Goal: Task Accomplishment & Management: Manage account settings

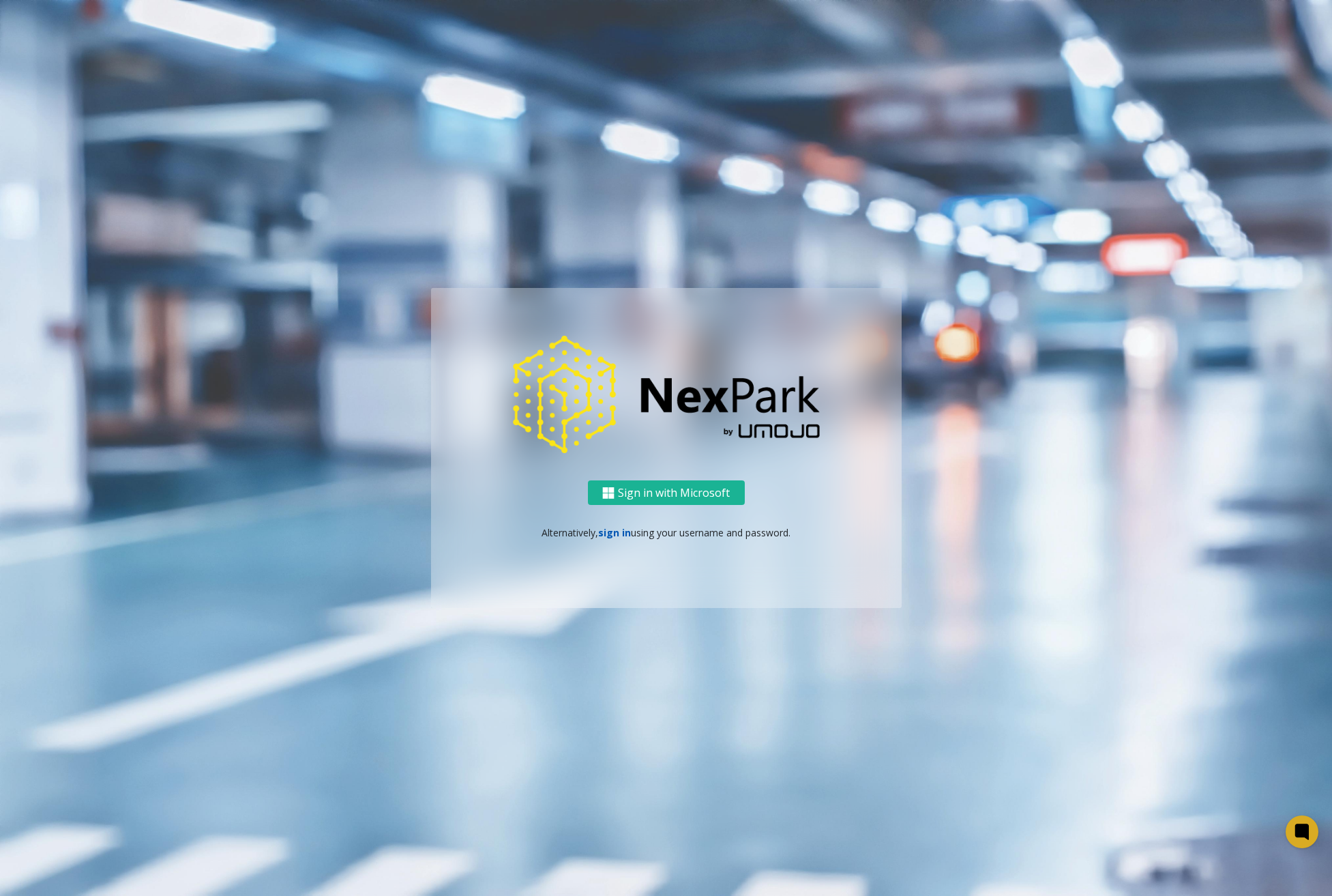
click at [614, 535] on link "sign in" at bounding box center [614, 532] width 32 height 13
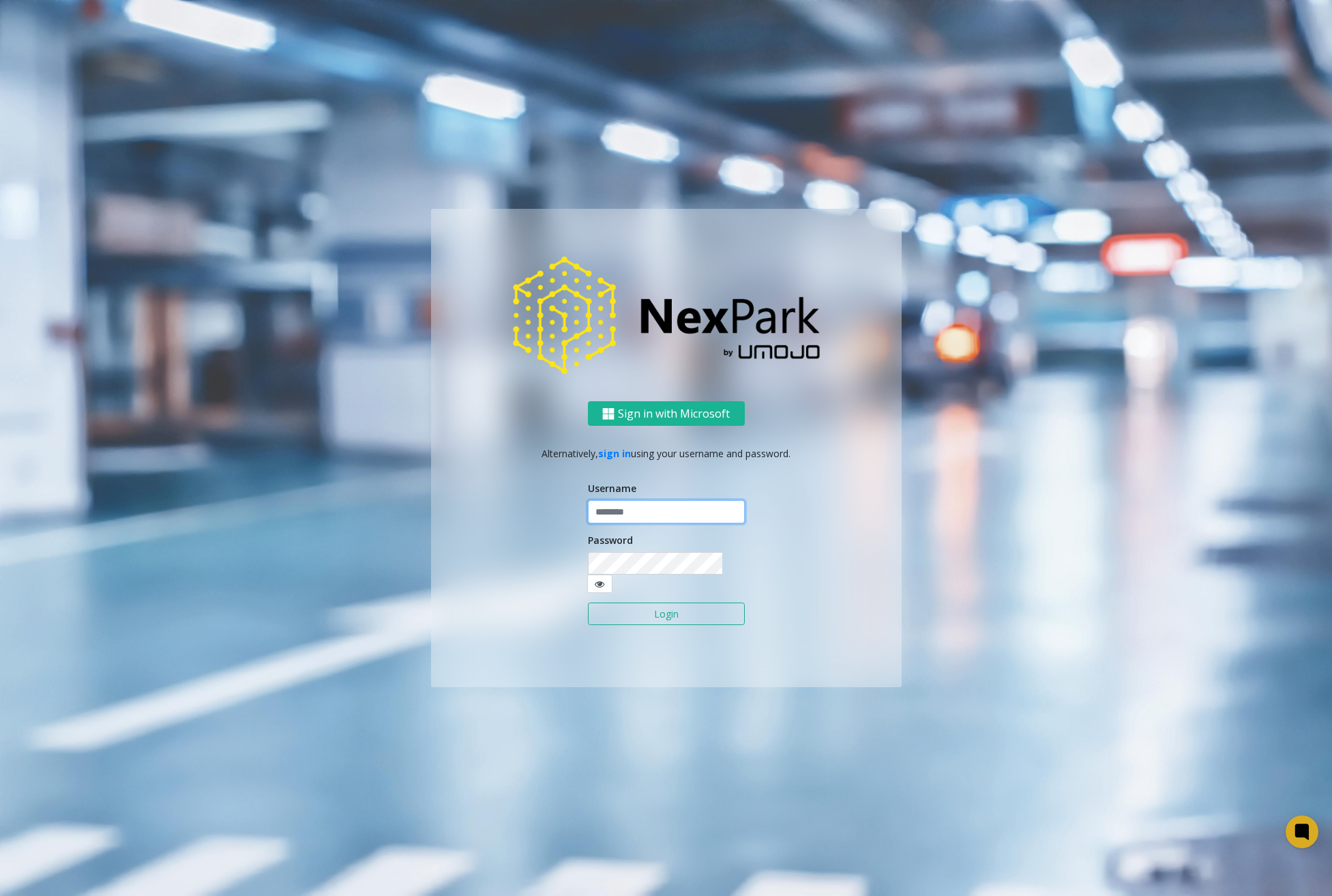
click at [648, 517] on input "text" at bounding box center [666, 512] width 157 height 23
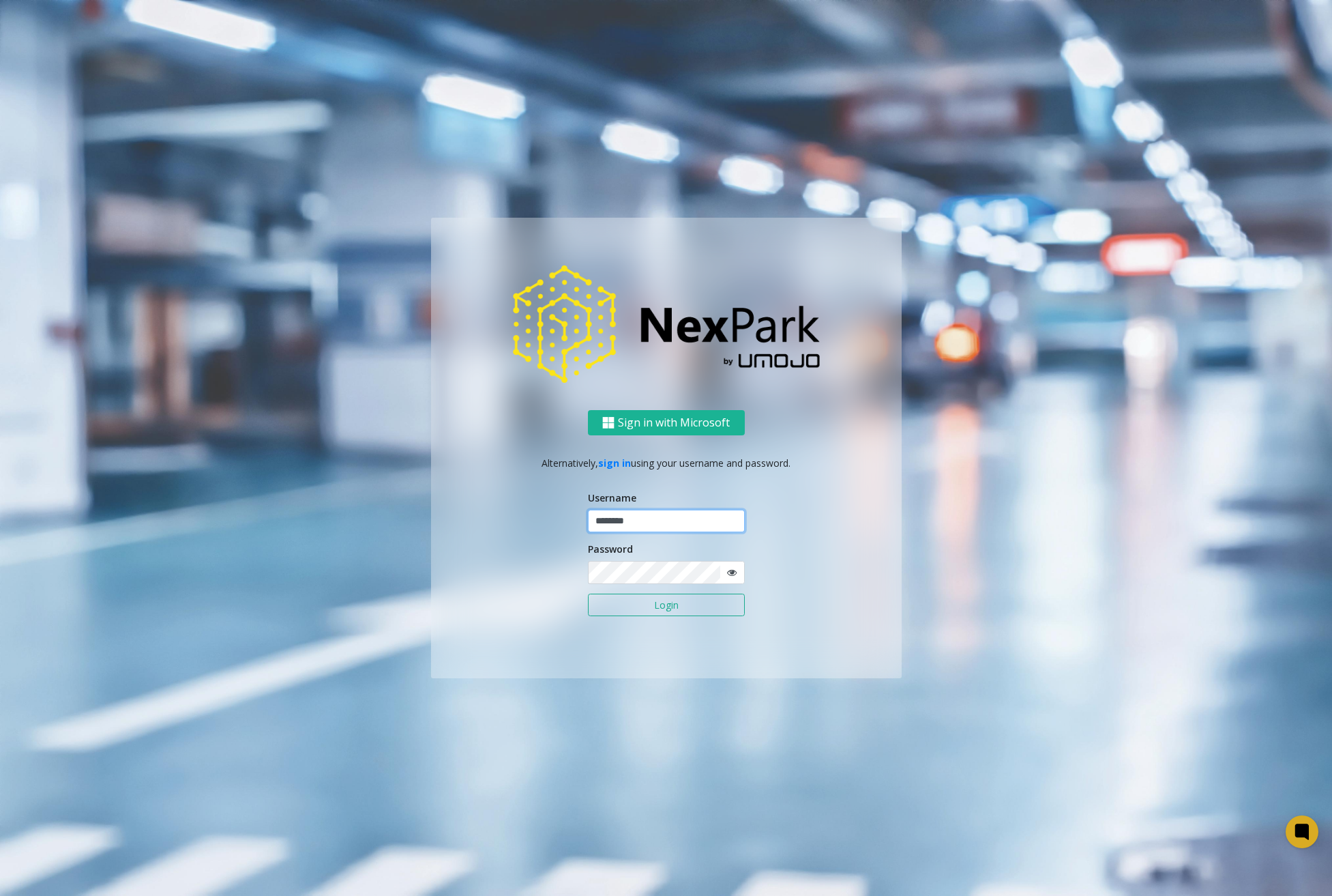
type input "********"
click at [617, 605] on button "Login" at bounding box center [666, 605] width 157 height 23
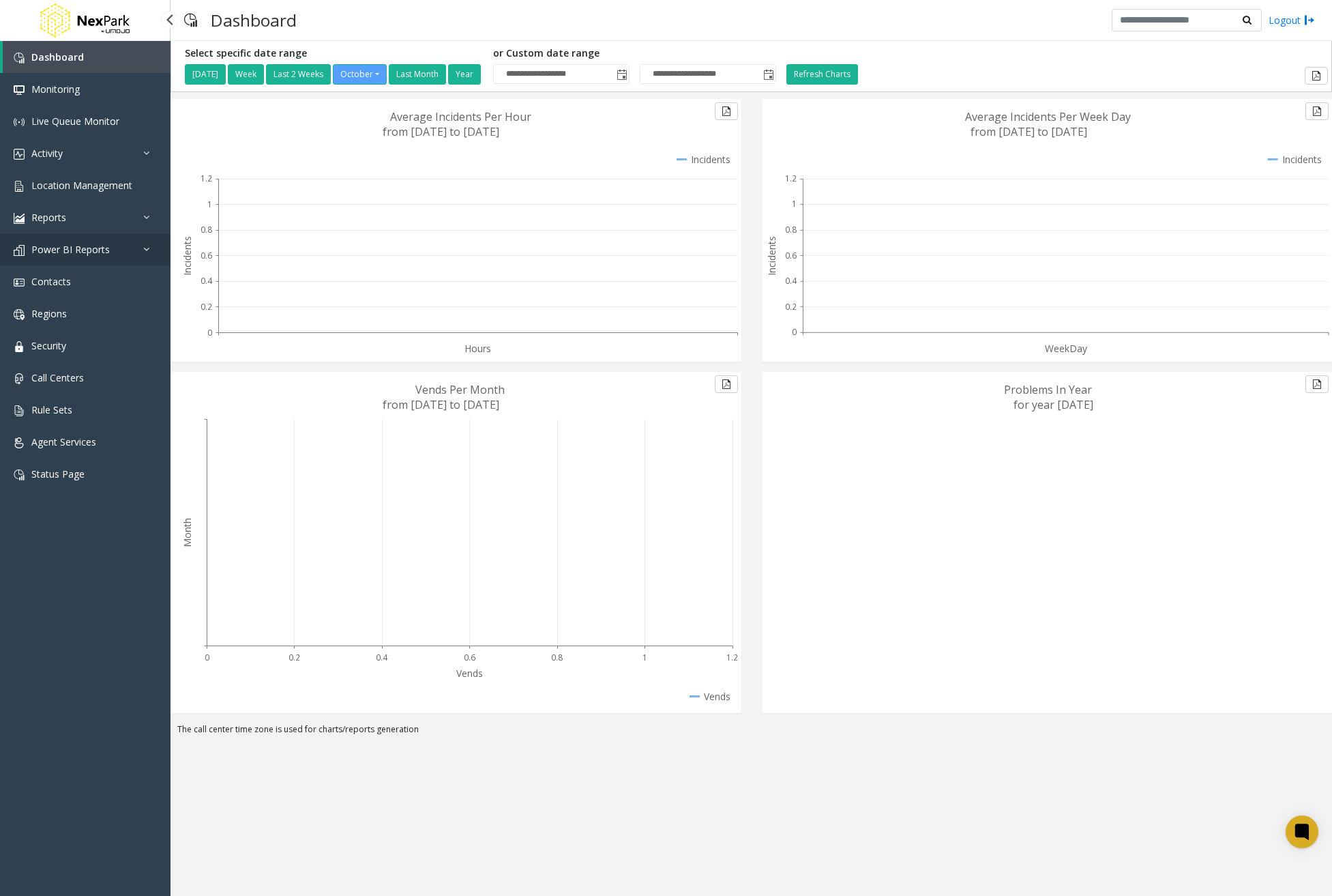
click at [151, 251] on icon at bounding box center [150, 249] width 13 height 10
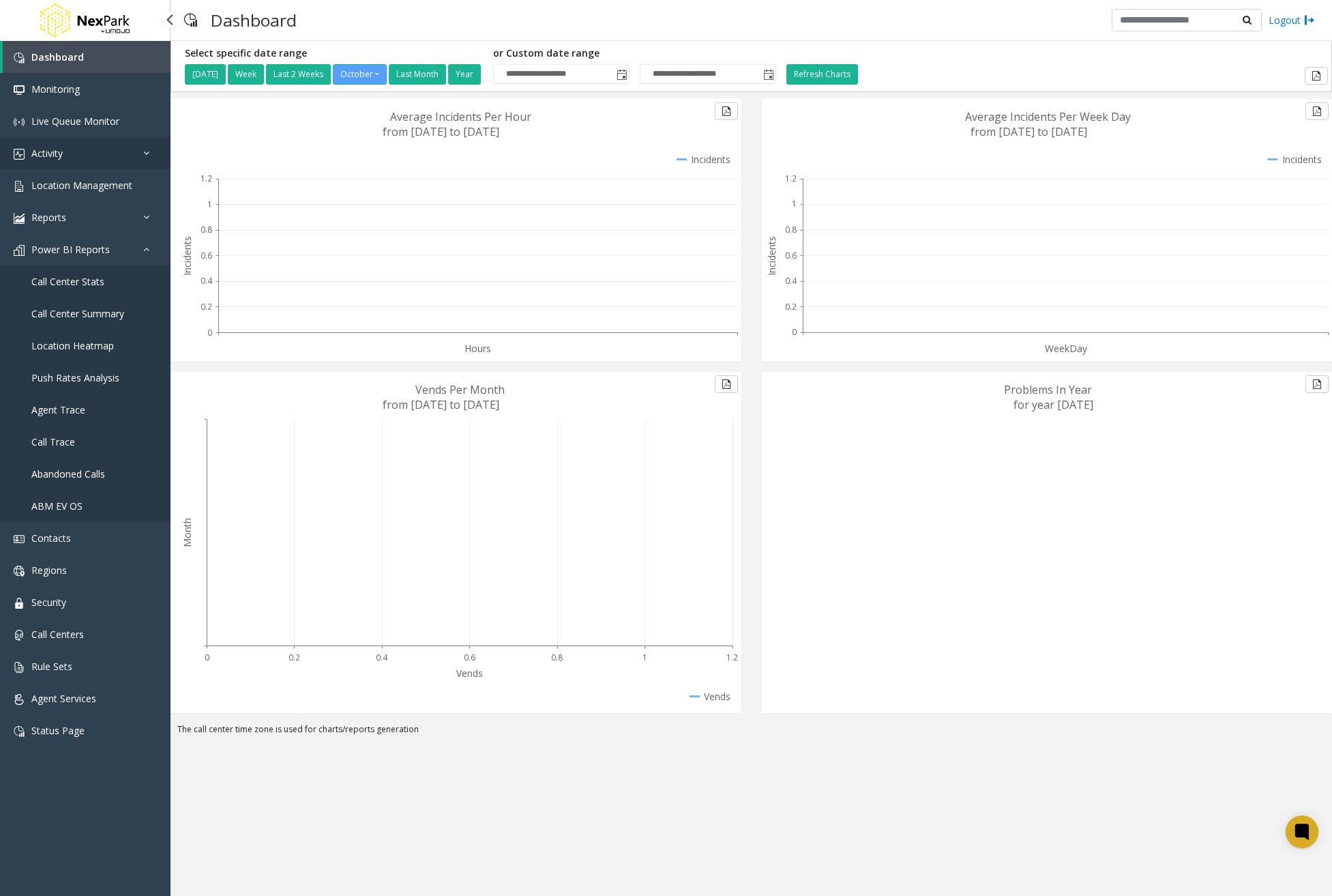
click at [86, 154] on link "Activity" at bounding box center [85, 153] width 170 height 32
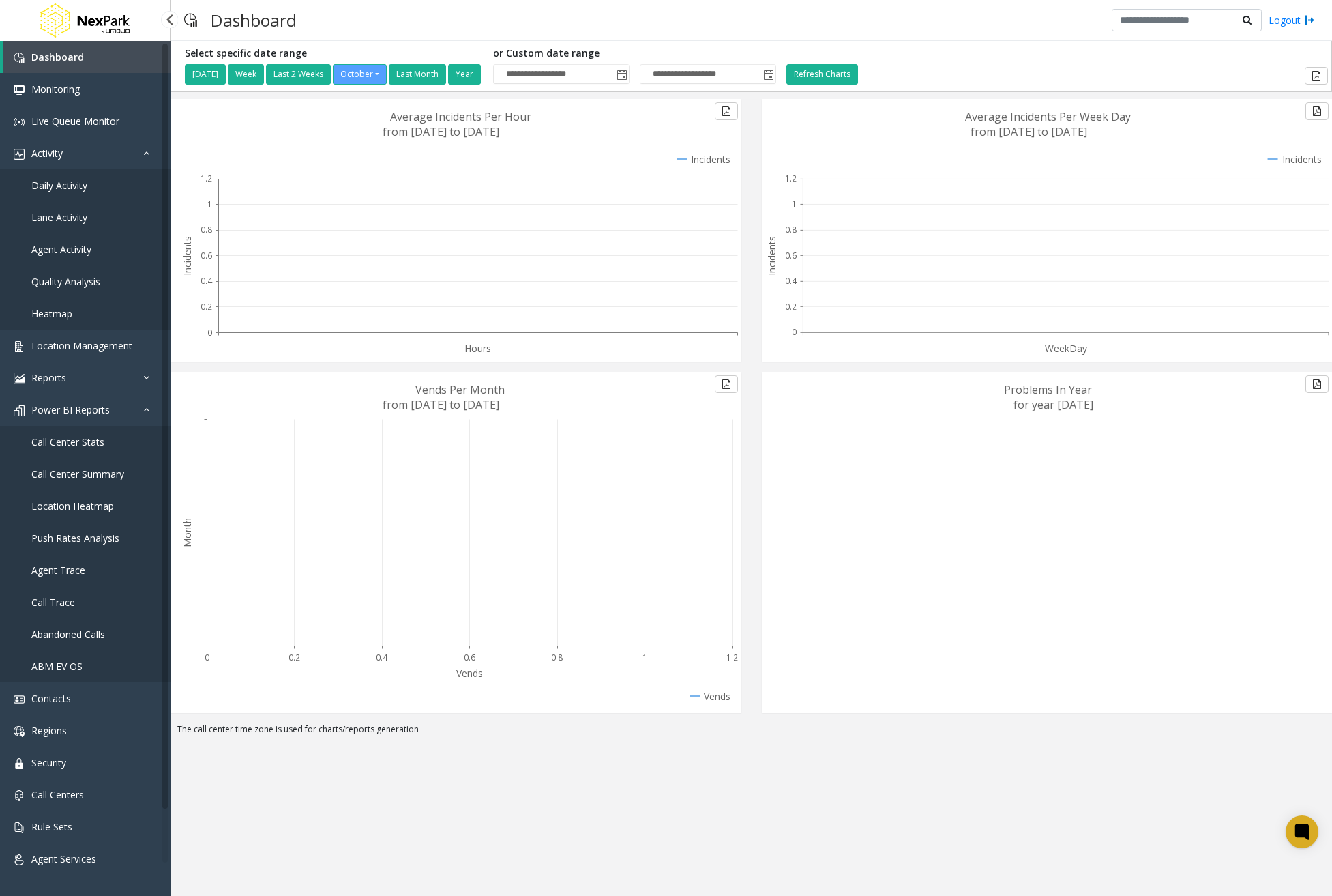
click at [91, 188] on link "Daily Activity" at bounding box center [85, 185] width 170 height 32
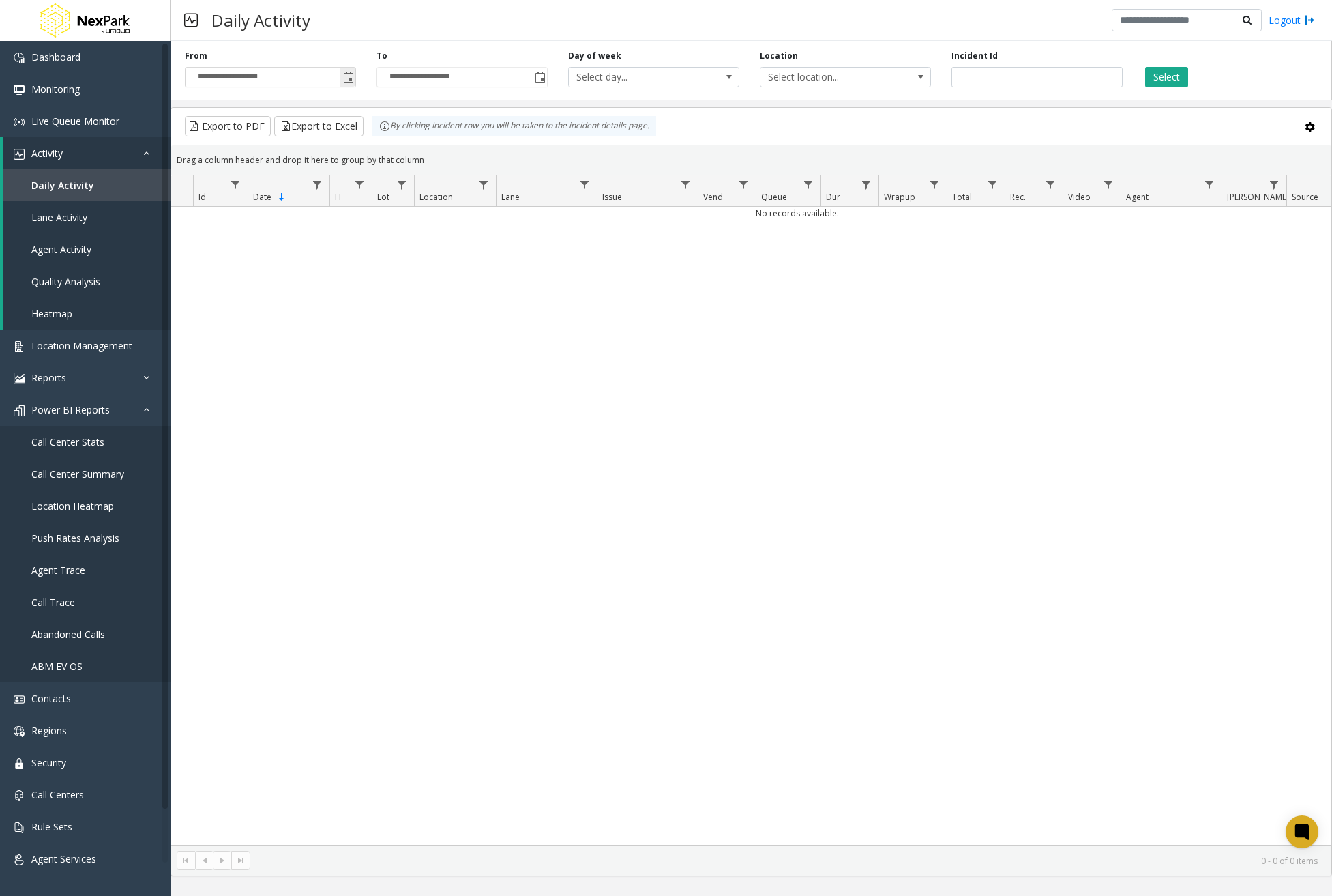
click at [350, 78] on span "Toggle popup" at bounding box center [348, 77] width 11 height 11
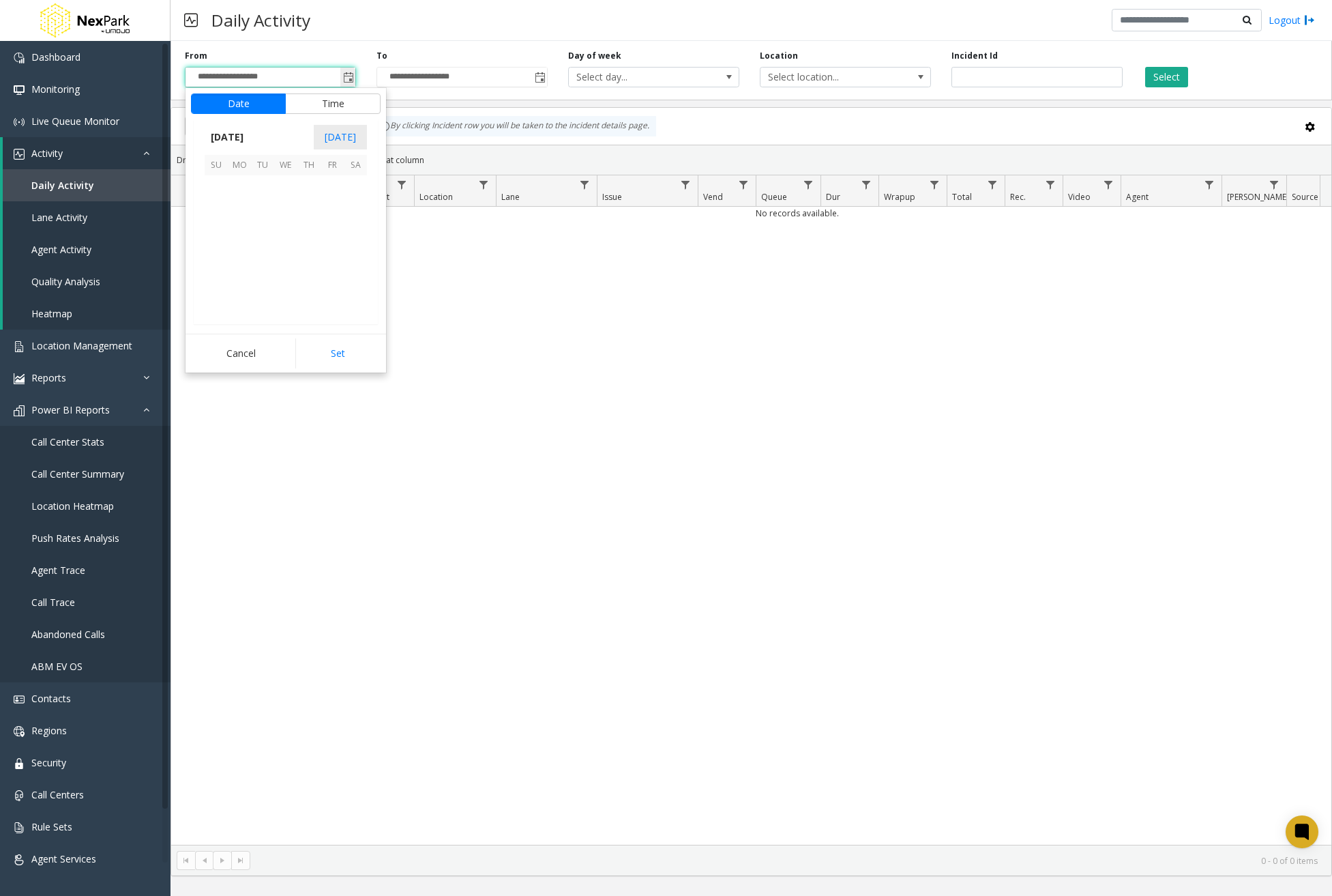
scroll to position [244984, 0]
click at [231, 141] on span "[DATE]" at bounding box center [227, 137] width 45 height 21
click at [228, 169] on span "Jan" at bounding box center [220, 166] width 32 height 32
click at [285, 189] on span "1" at bounding box center [286, 187] width 23 height 23
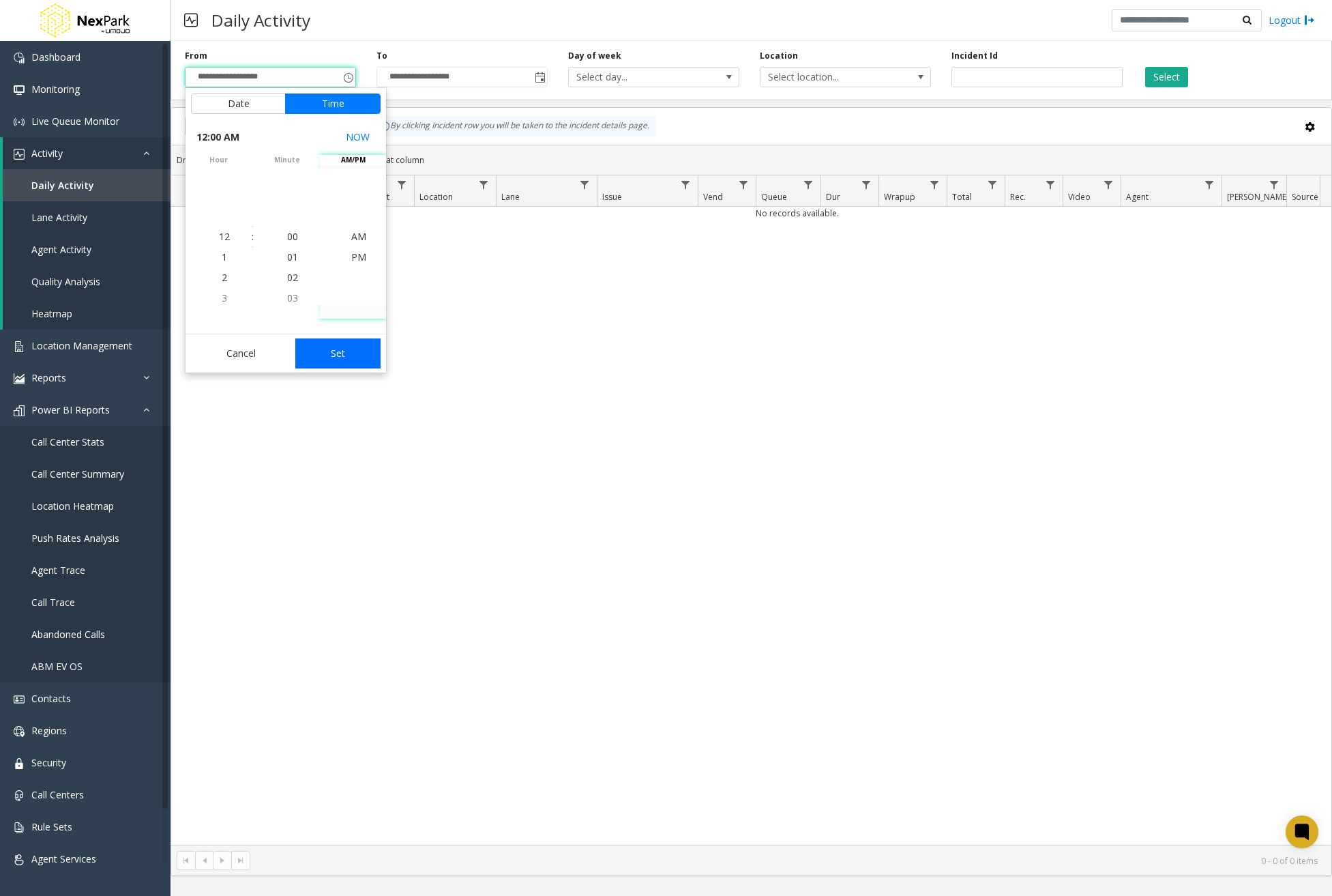
click at [347, 355] on button "Set" at bounding box center [339, 353] width 86 height 30
type input "**********"
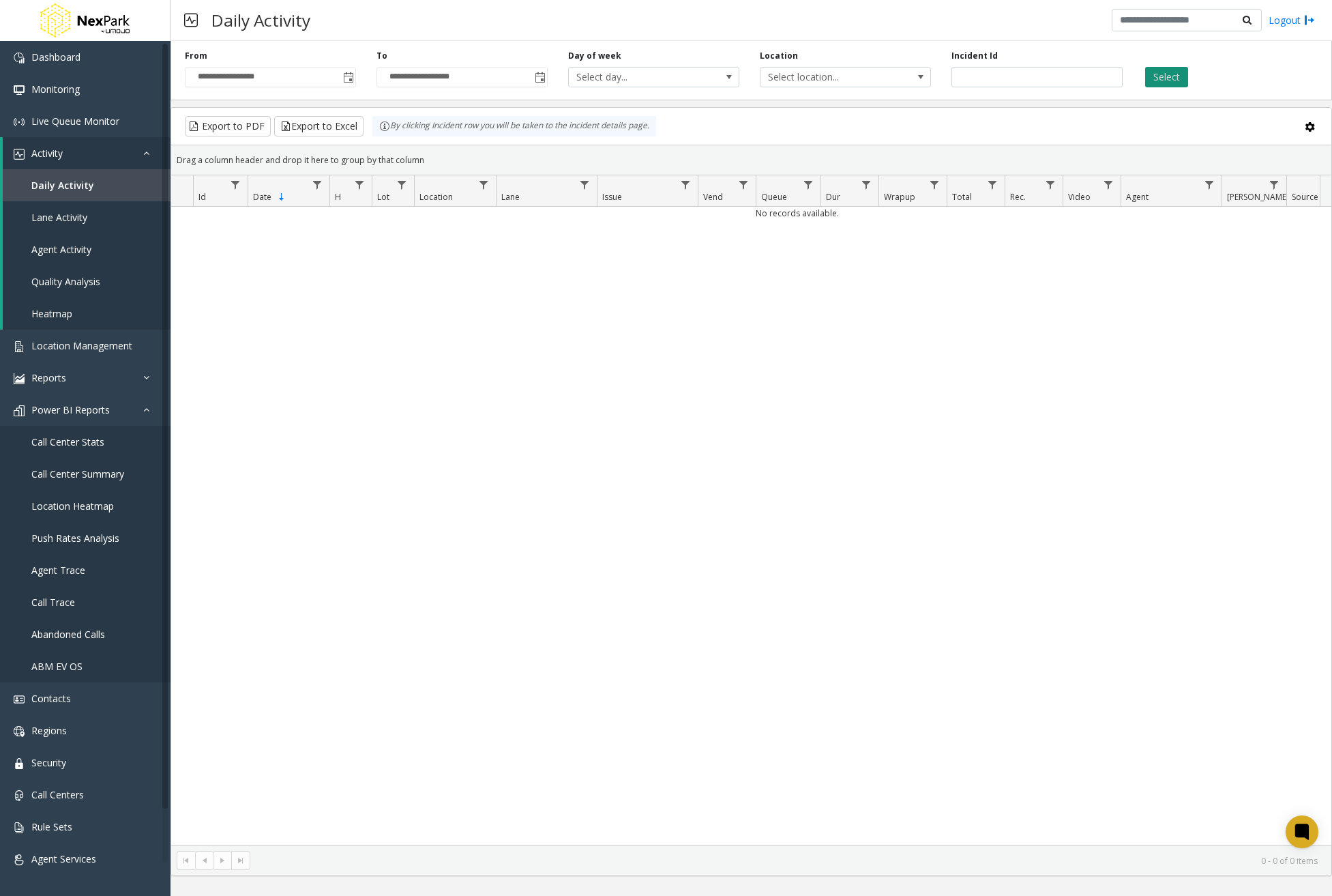
click at [1165, 71] on button "Select" at bounding box center [1167, 77] width 43 height 21
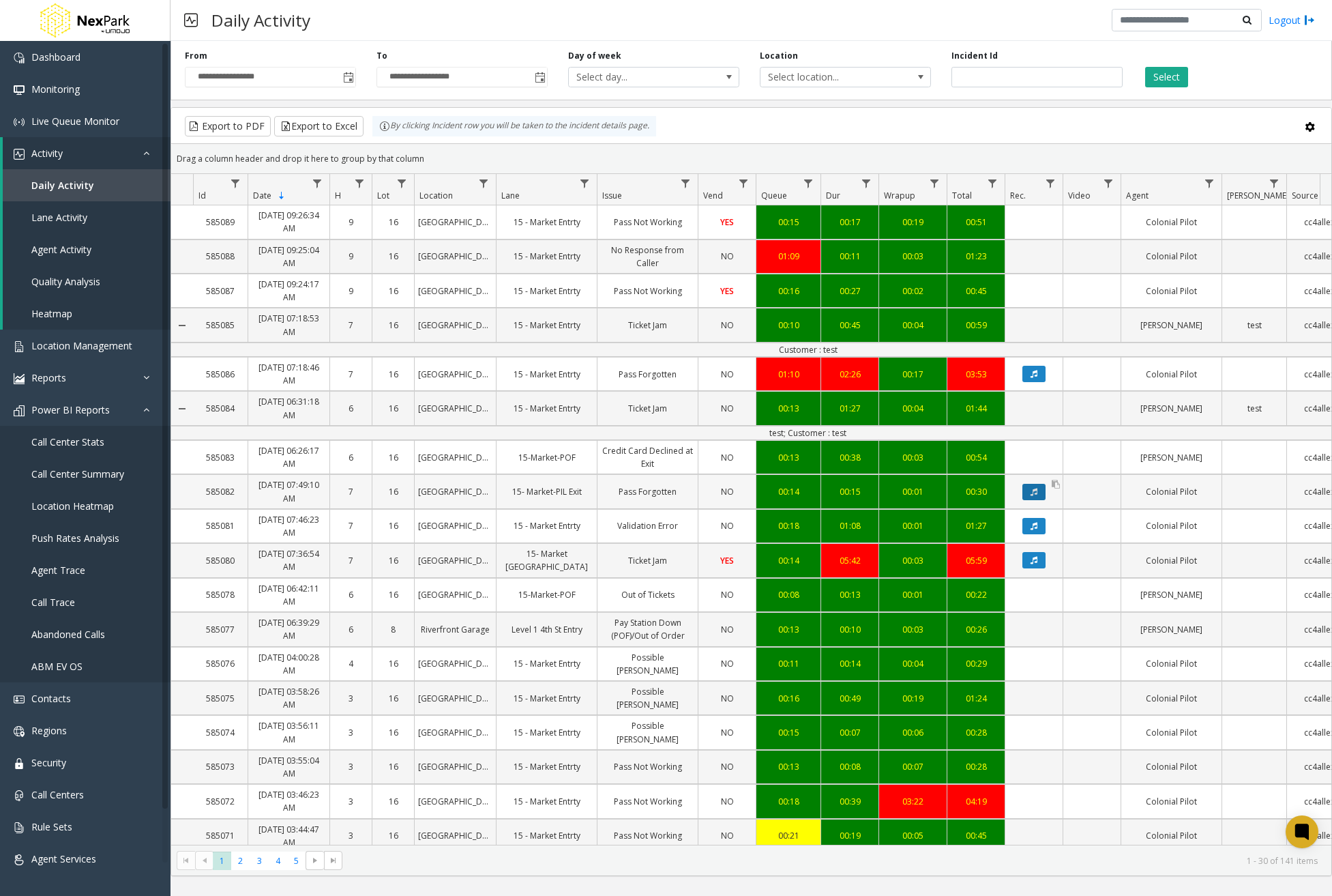
click at [1035, 493] on icon "Data table" at bounding box center [1034, 492] width 7 height 8
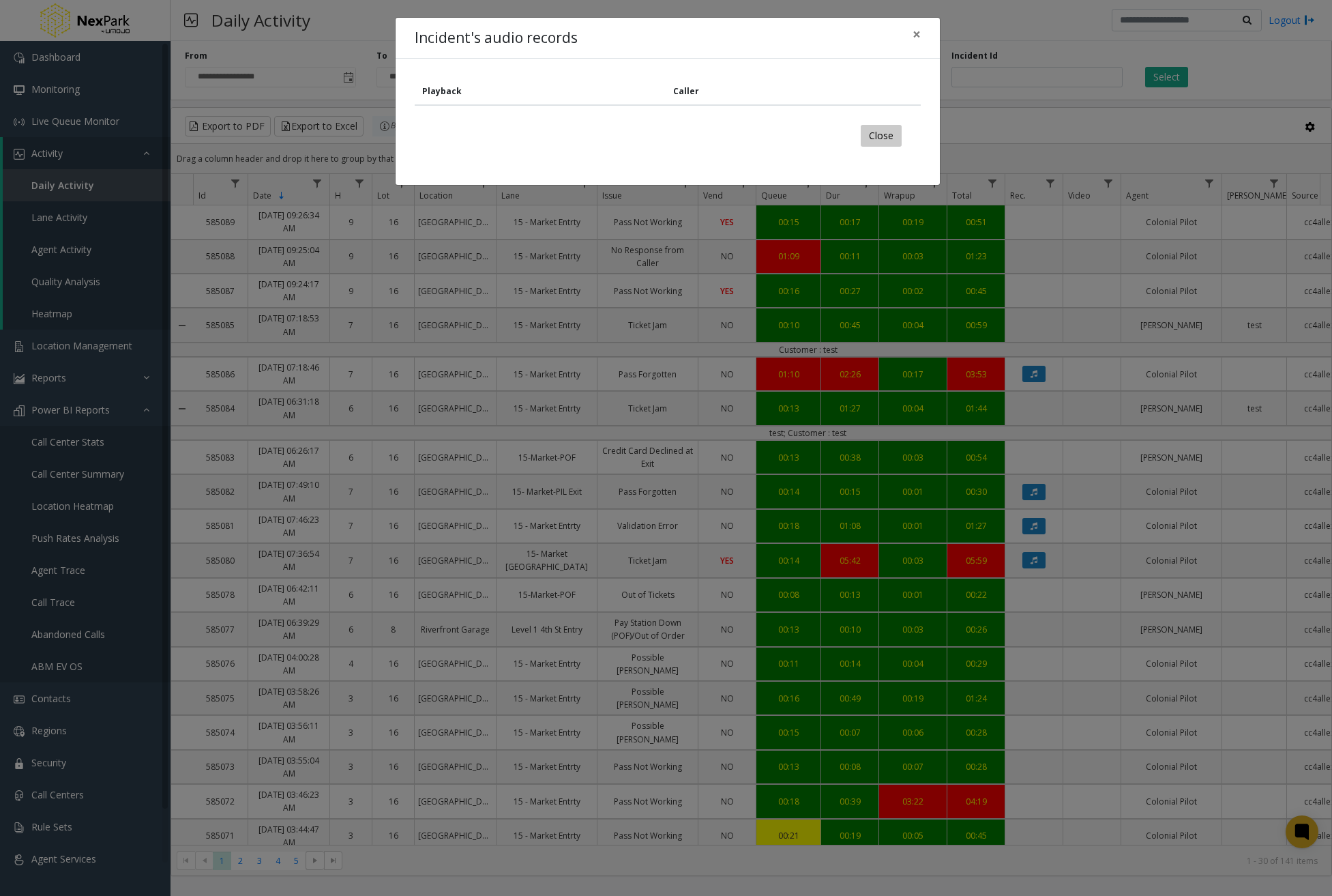
click at [873, 143] on button "Close" at bounding box center [881, 135] width 41 height 22
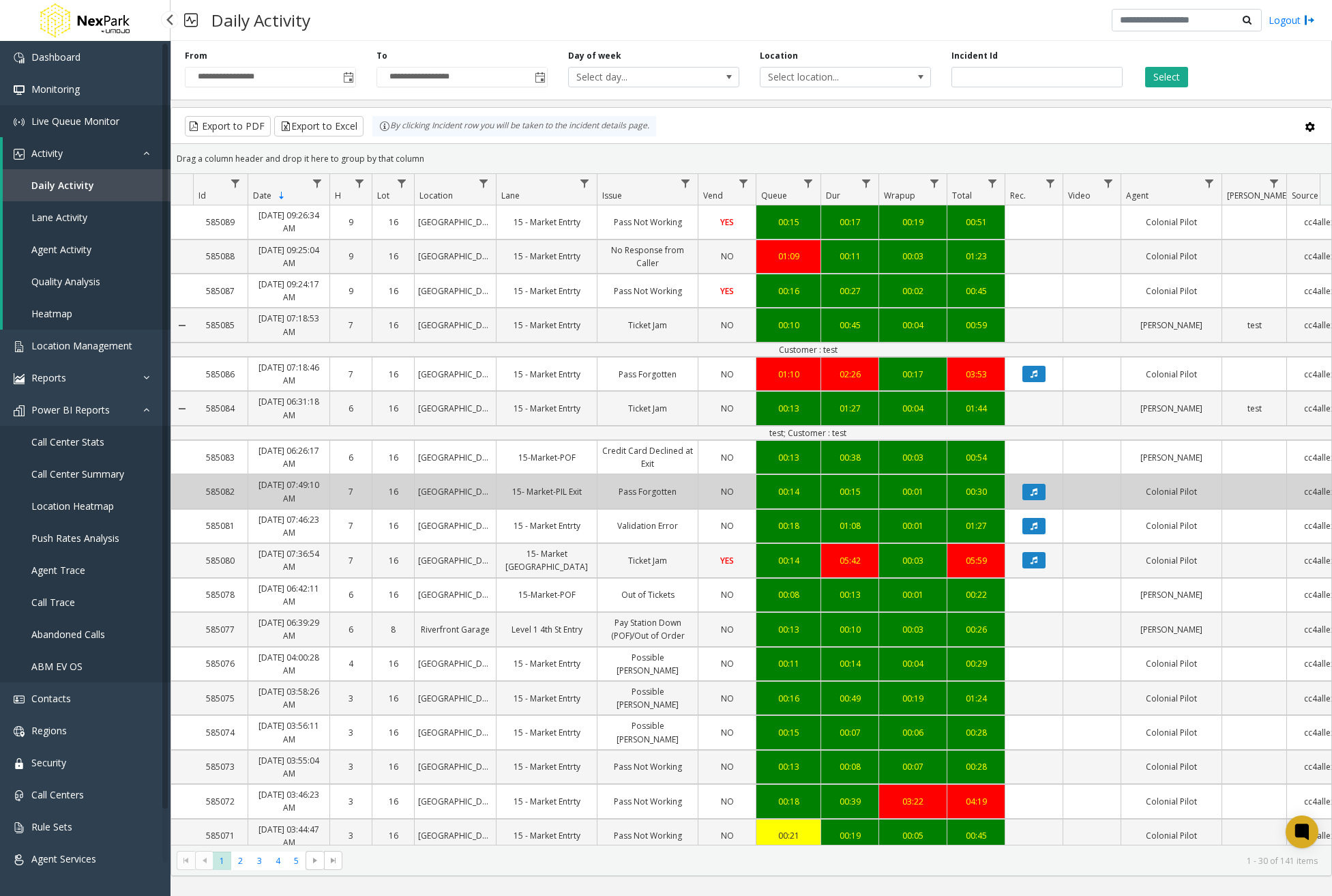
click at [72, 120] on span "Live Queue Monitor" at bounding box center [76, 121] width 88 height 13
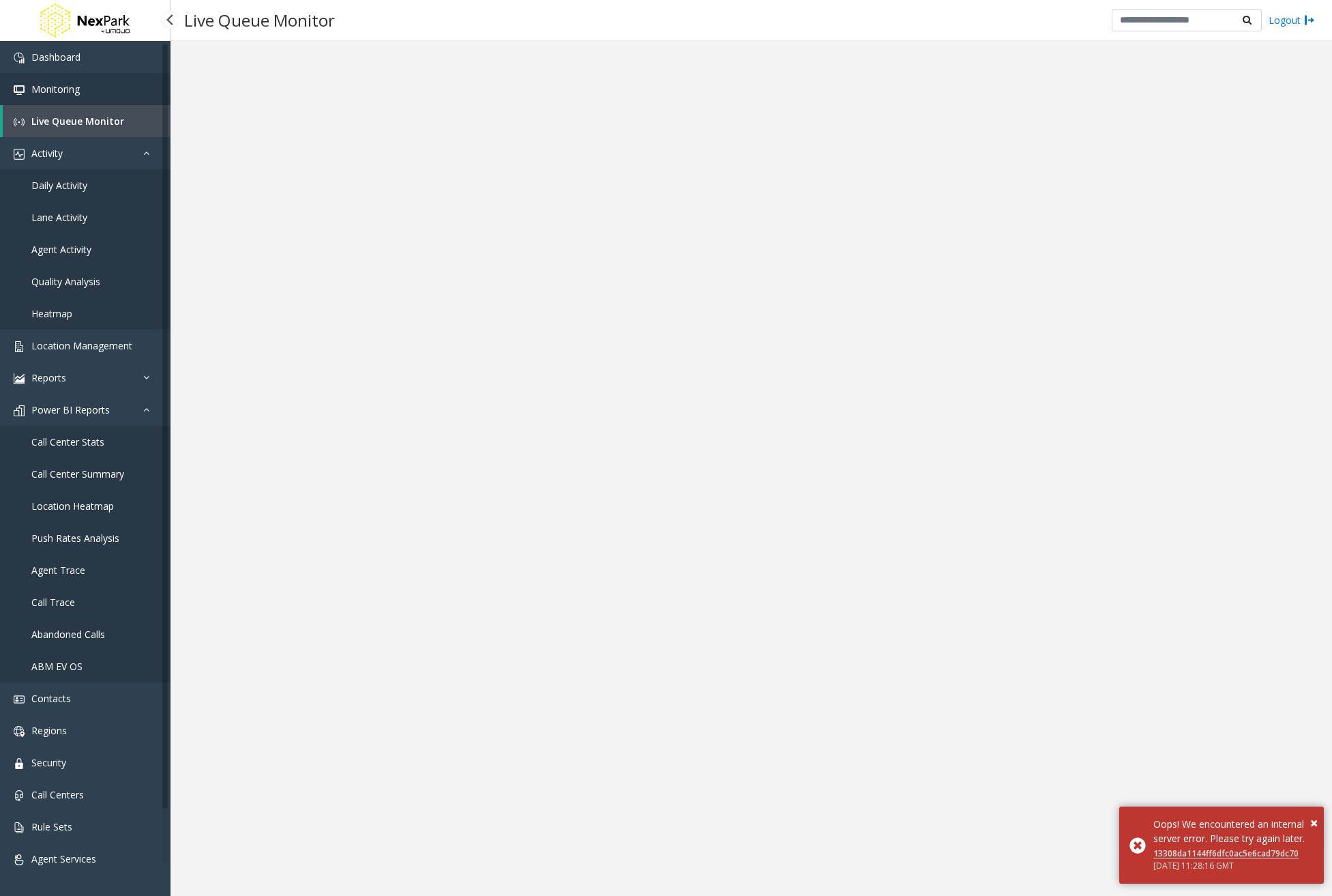
click at [64, 97] on link "Monitoring" at bounding box center [85, 89] width 170 height 32
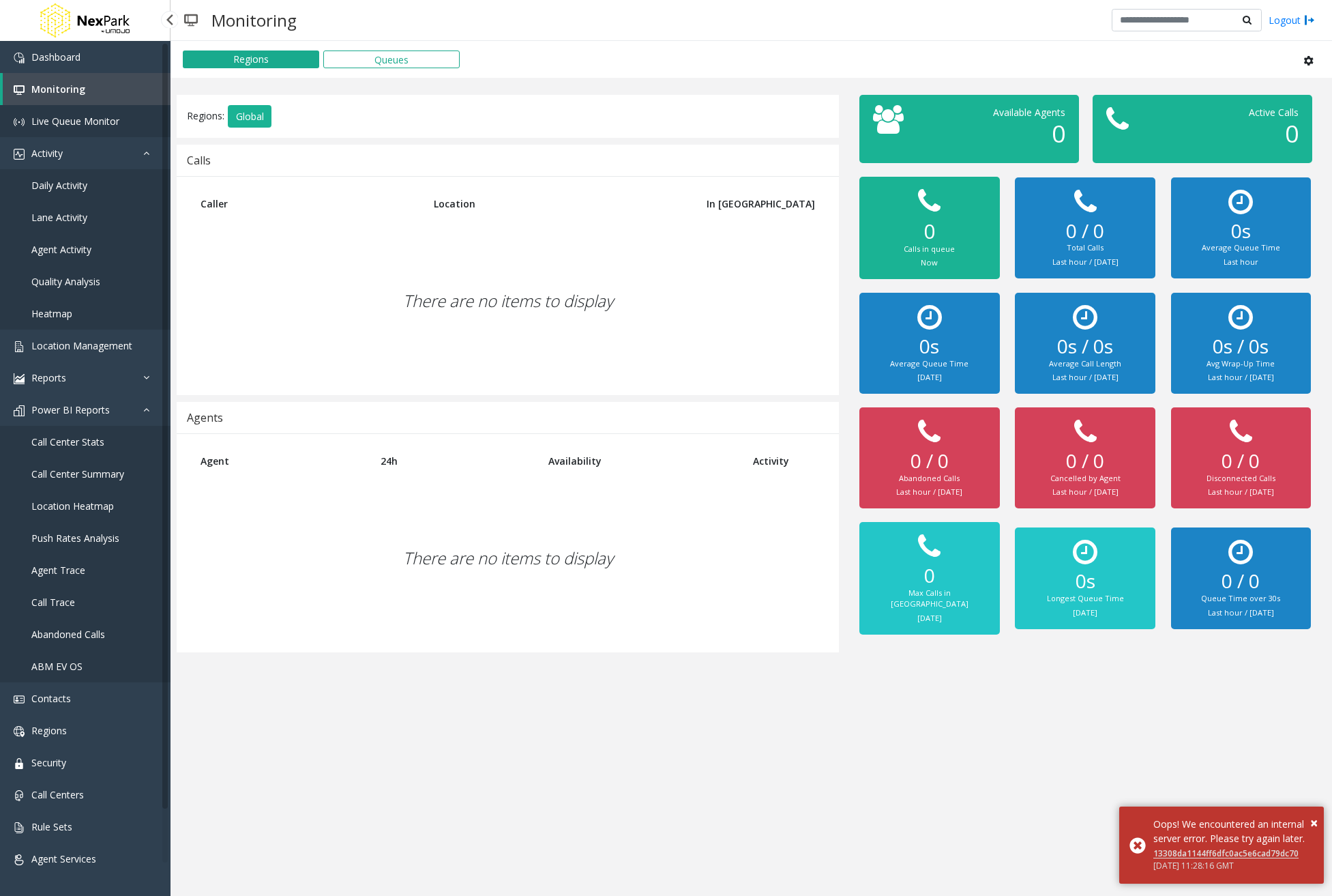
click at [68, 122] on span "Live Queue Monitor" at bounding box center [76, 121] width 88 height 13
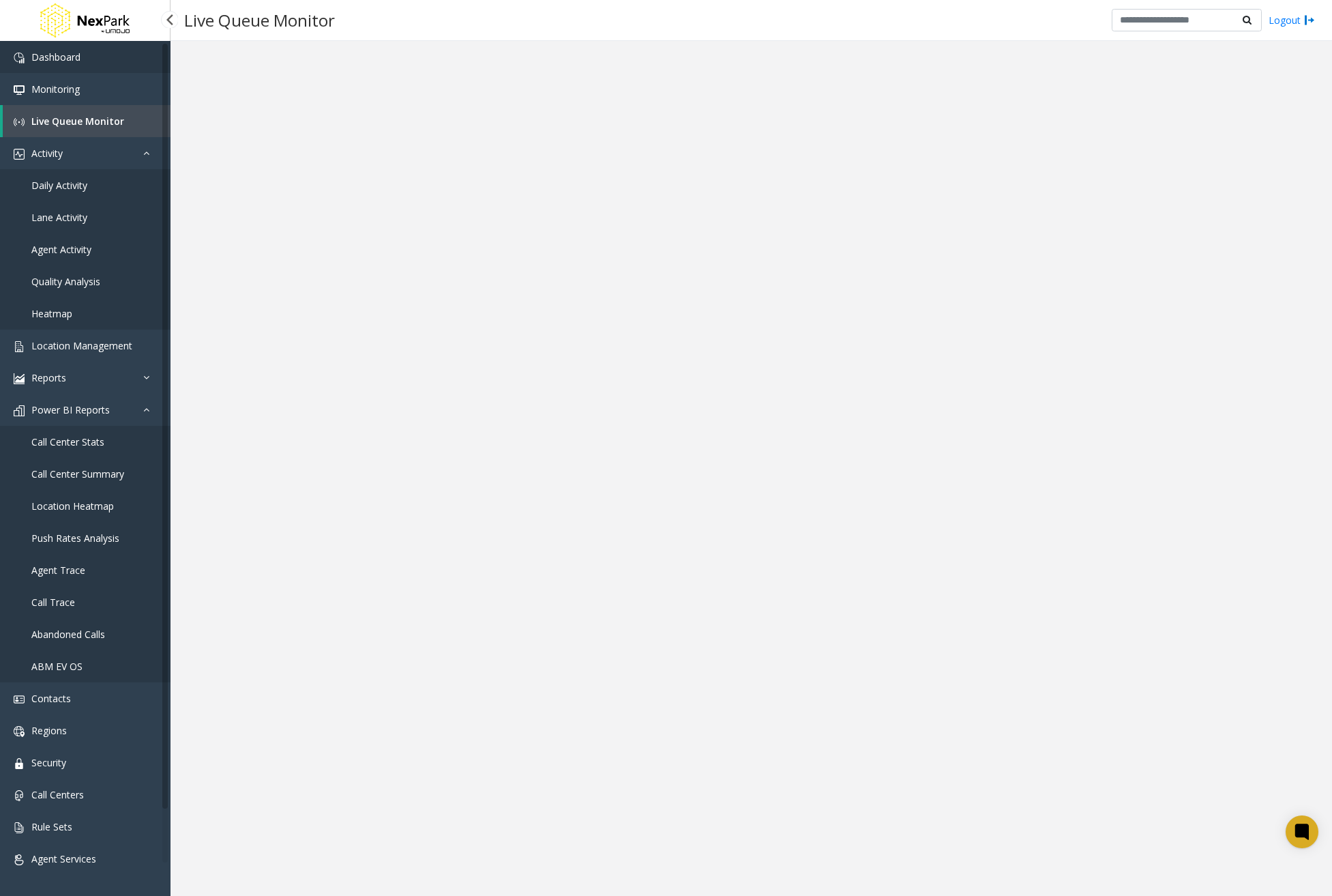
drag, startPoint x: 51, startPoint y: 21, endPoint x: 40, endPoint y: 56, distance: 36.7
click at [40, 56] on span "Dashboard" at bounding box center [56, 57] width 49 height 13
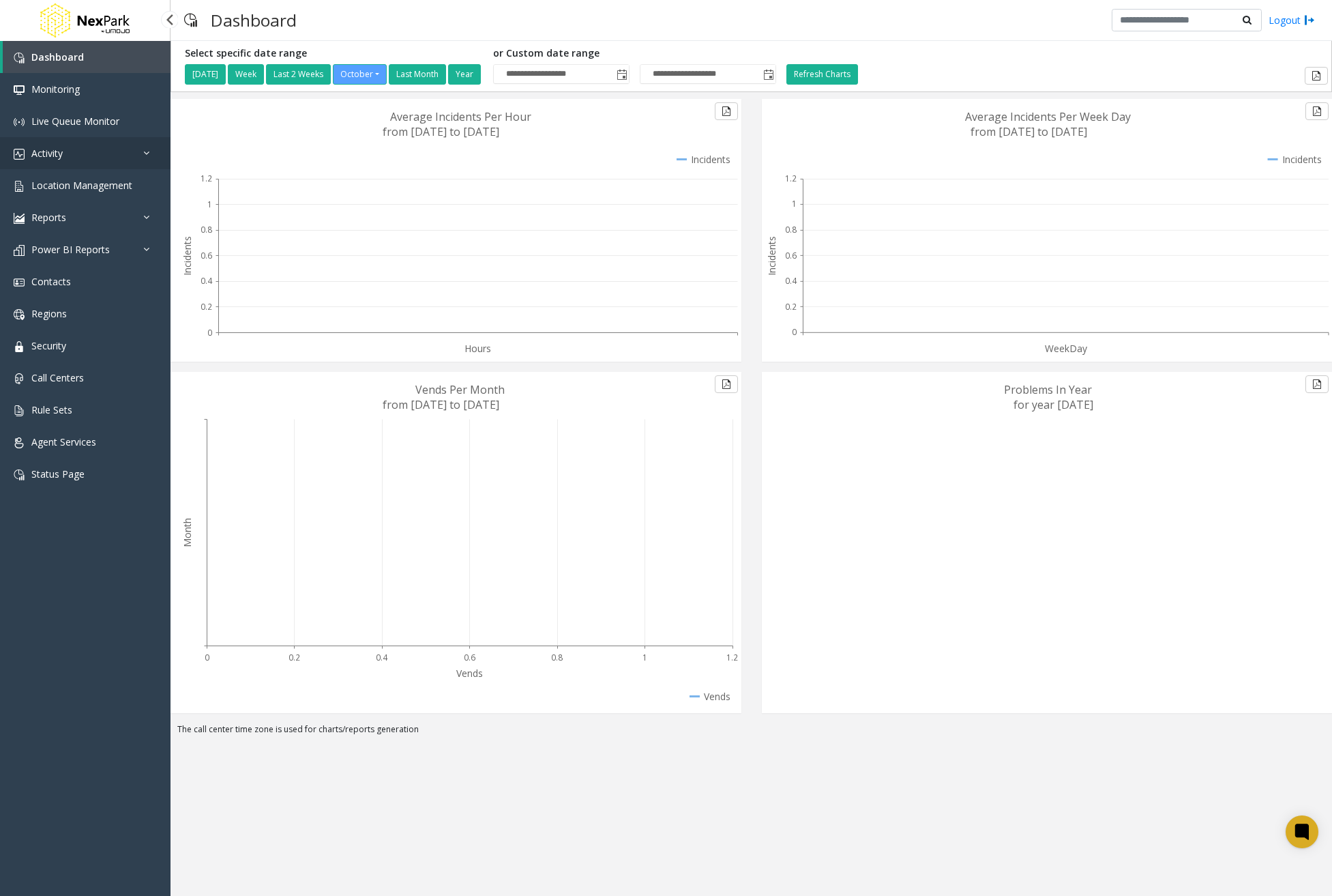
click at [119, 148] on link "Activity" at bounding box center [85, 153] width 170 height 32
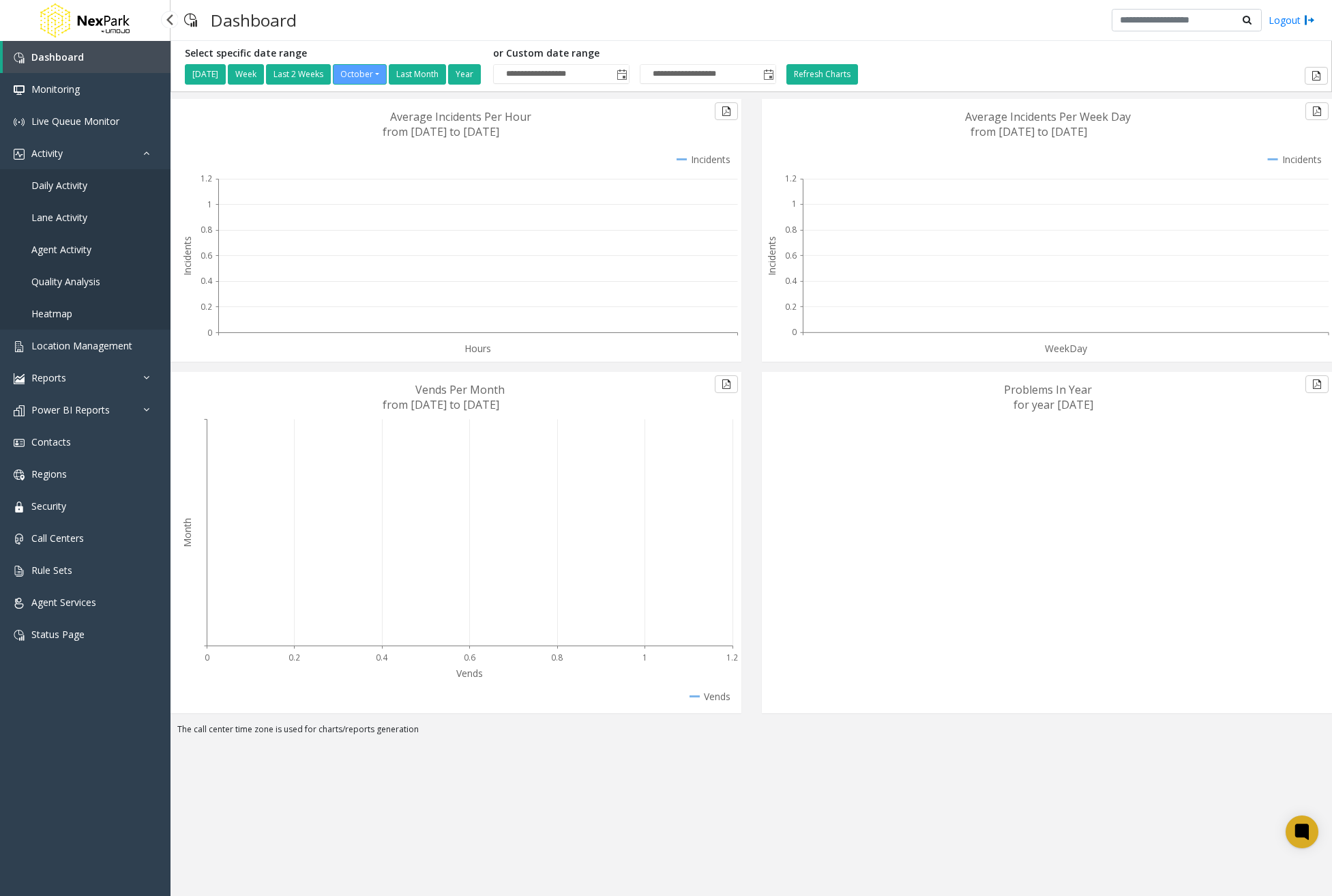
click at [109, 184] on link "Daily Activity" at bounding box center [85, 185] width 170 height 32
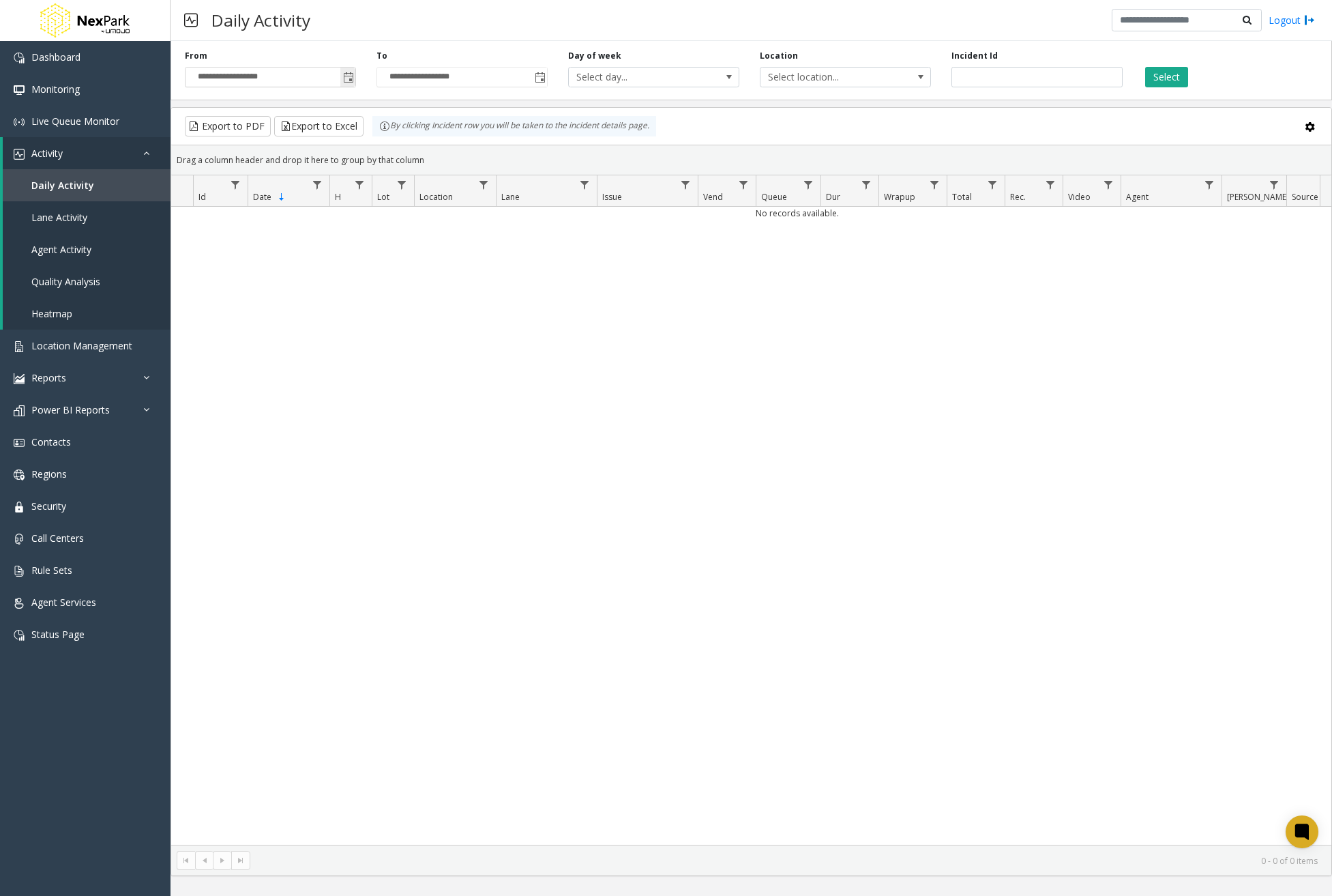
click at [350, 76] on span "Toggle popup" at bounding box center [348, 77] width 11 height 11
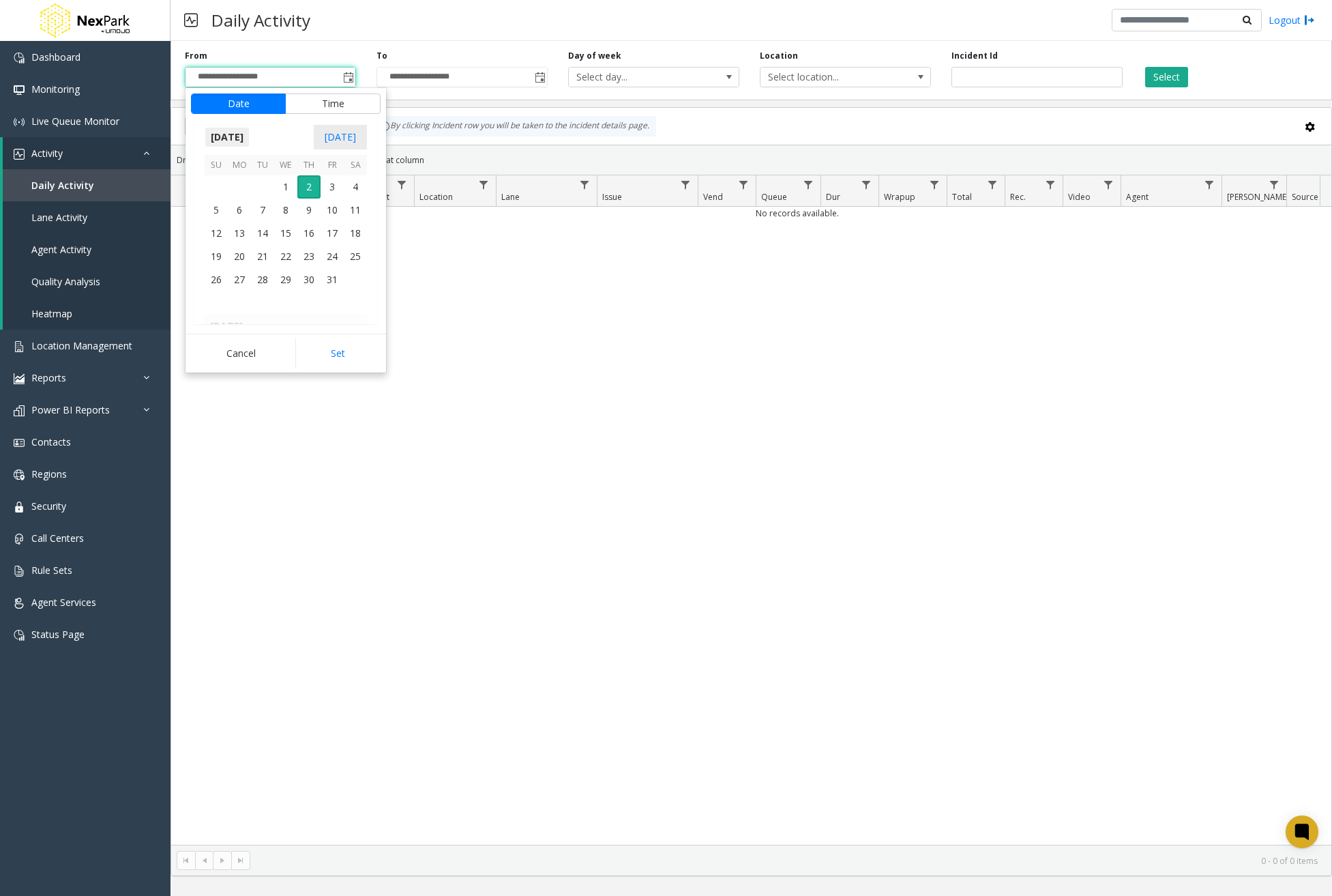
click at [235, 132] on span "[DATE]" at bounding box center [227, 137] width 45 height 21
click at [216, 170] on span "Jan" at bounding box center [220, 166] width 32 height 32
click at [293, 185] on span "1" at bounding box center [286, 187] width 23 height 23
click at [347, 369] on div "Cancel Set" at bounding box center [286, 353] width 201 height 39
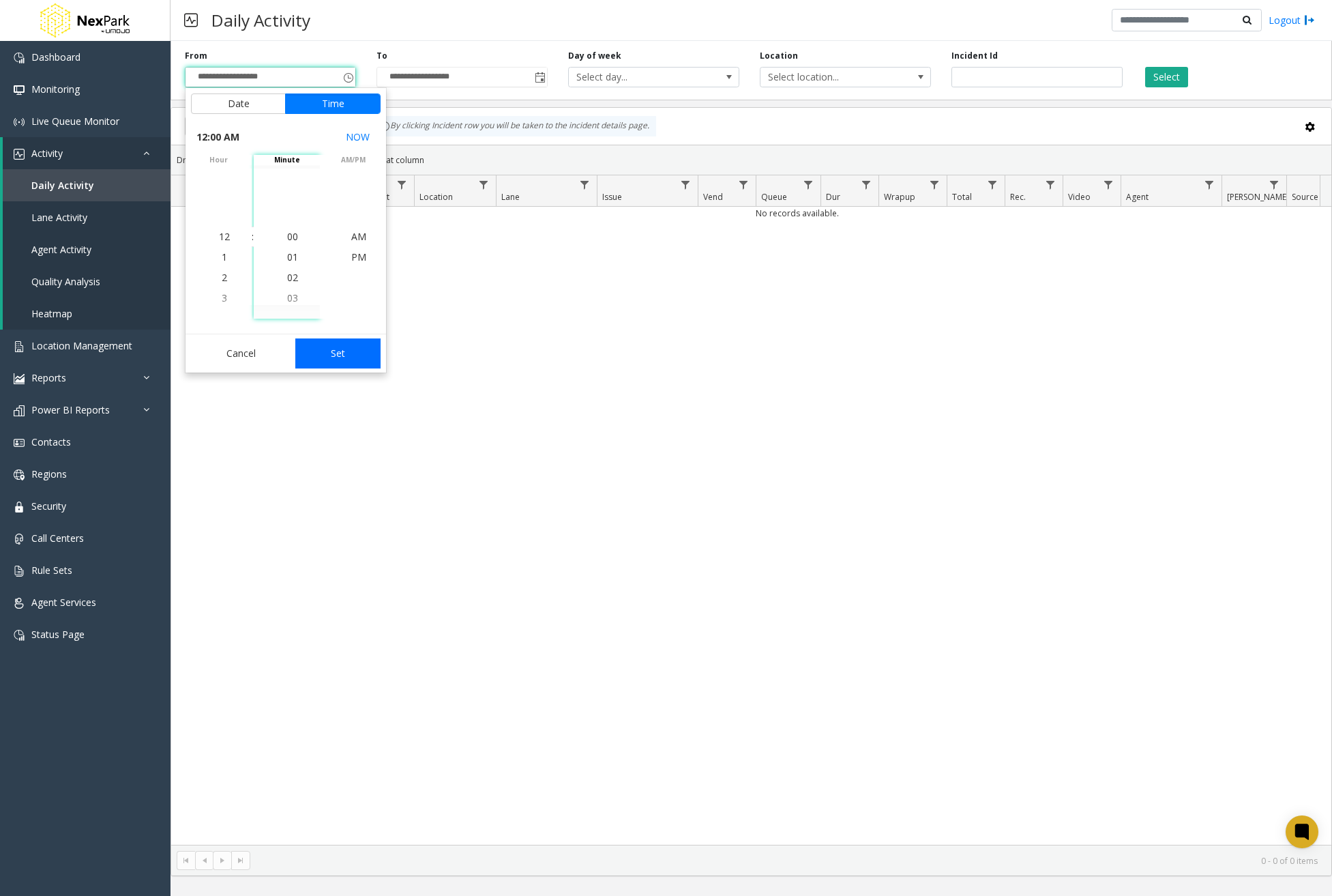
click at [355, 350] on button "Set" at bounding box center [339, 353] width 86 height 30
type input "**********"
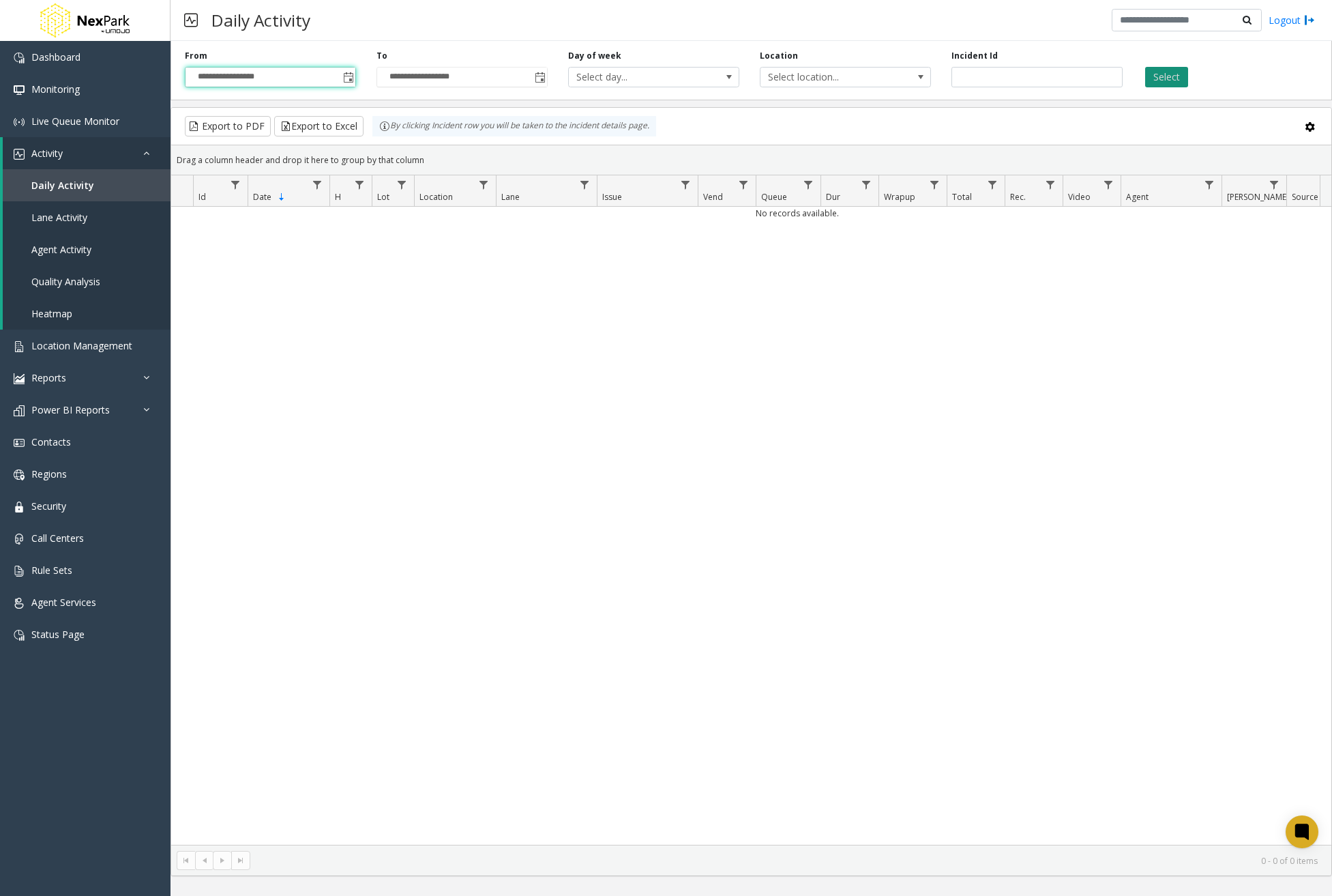
click at [1159, 79] on button "Select" at bounding box center [1167, 77] width 43 height 21
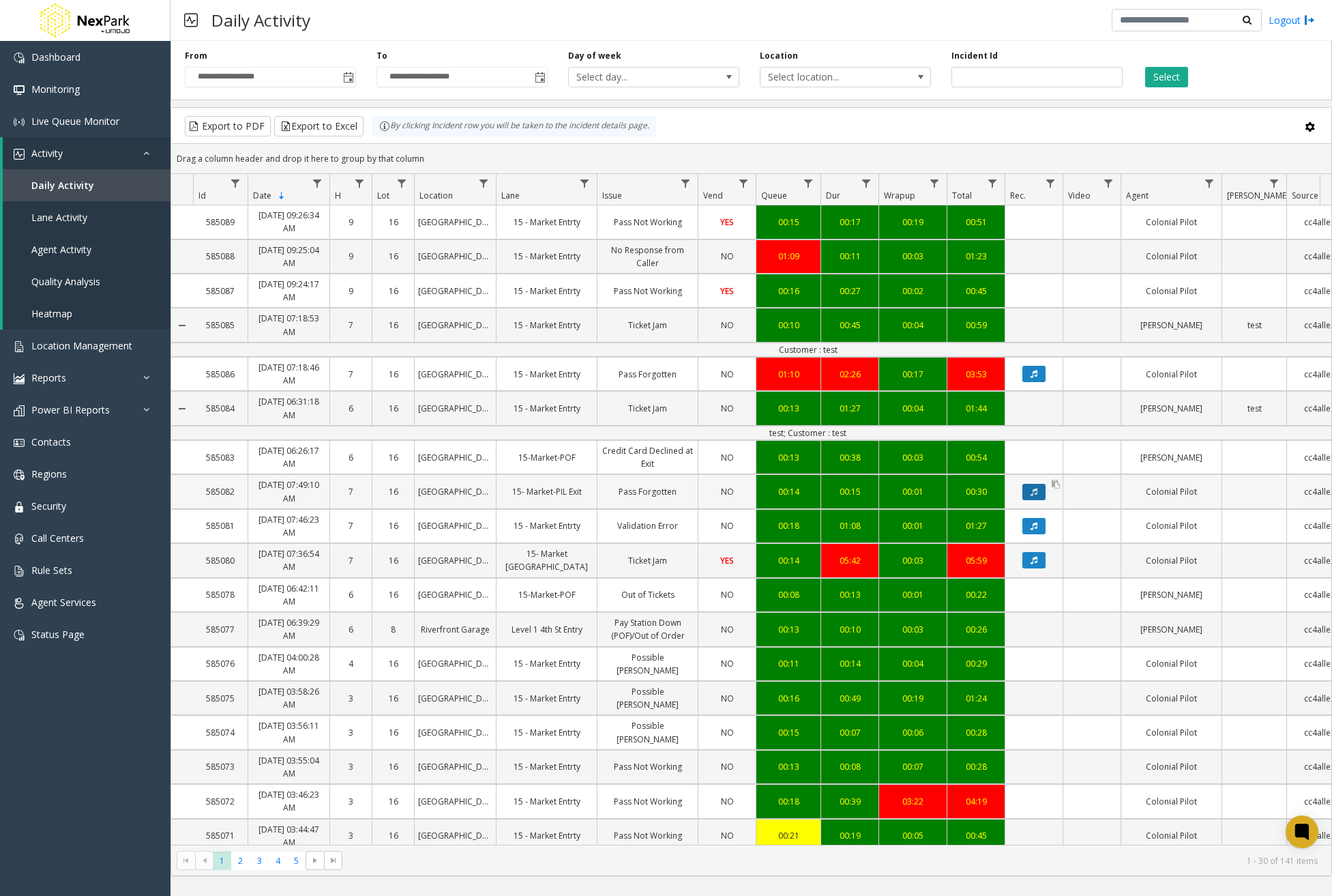
click at [1037, 487] on icon "Data table" at bounding box center [1034, 492] width 7 height 8
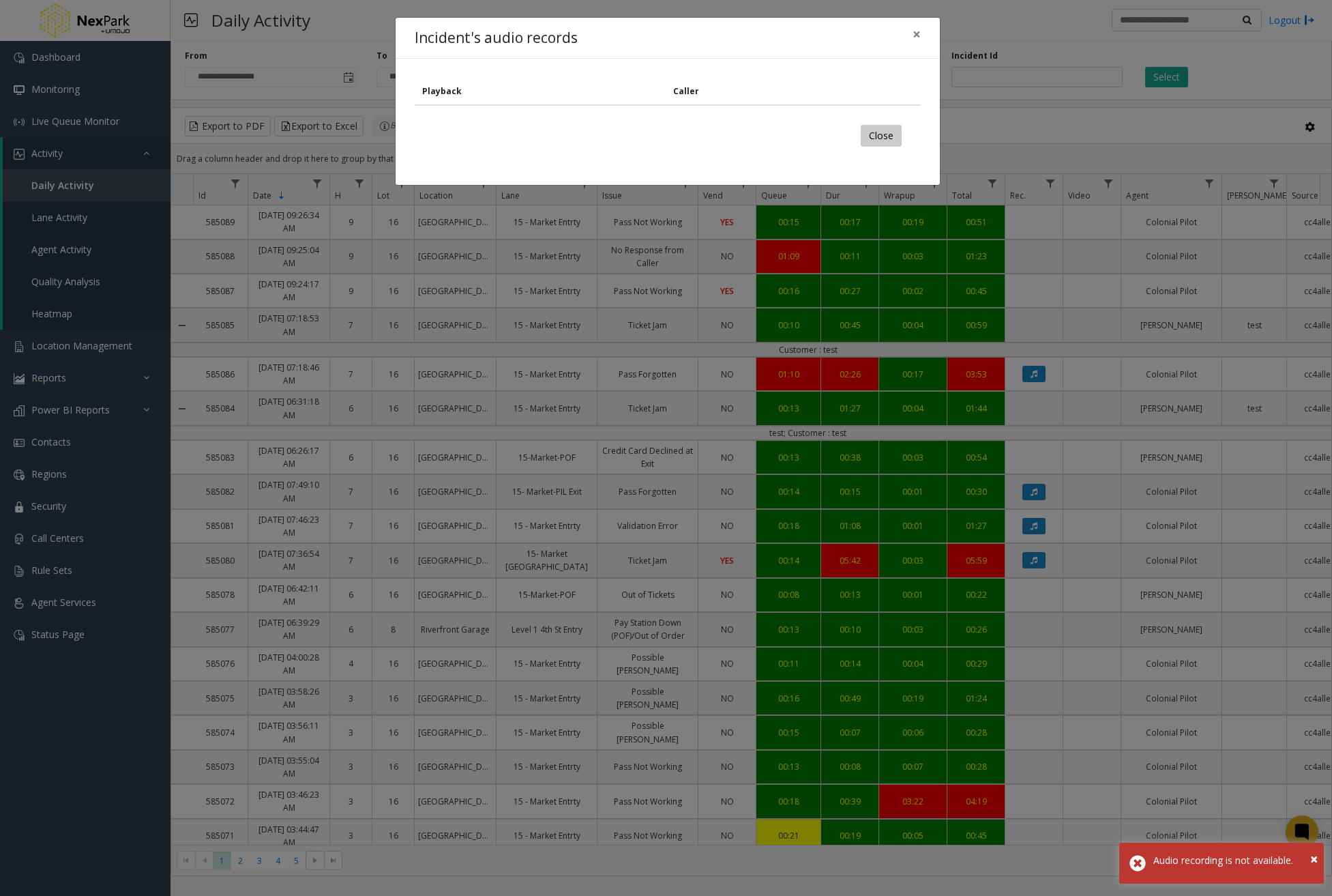
click at [881, 126] on button "Close" at bounding box center [881, 135] width 41 height 22
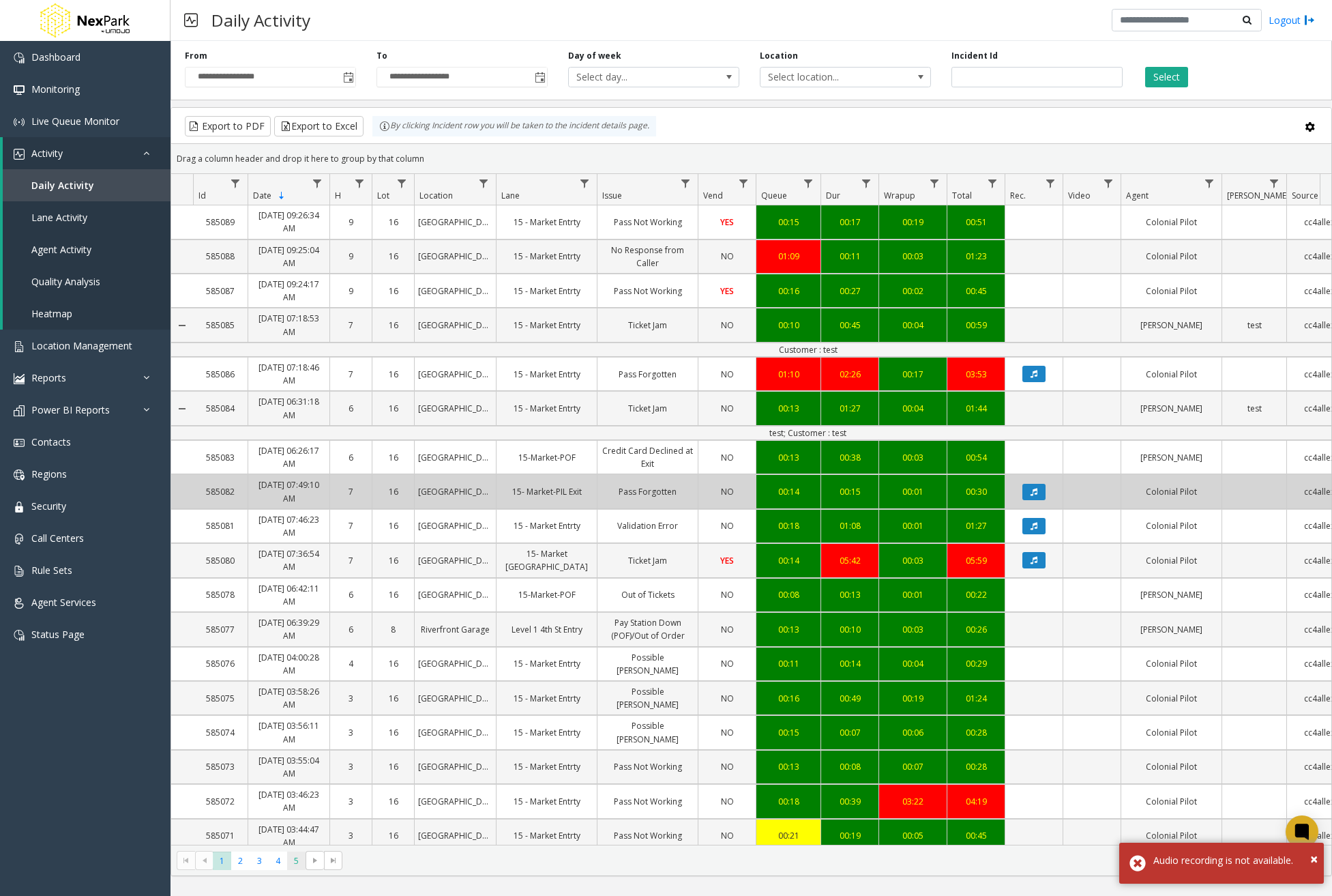
click at [292, 861] on span "5" at bounding box center [296, 860] width 18 height 18
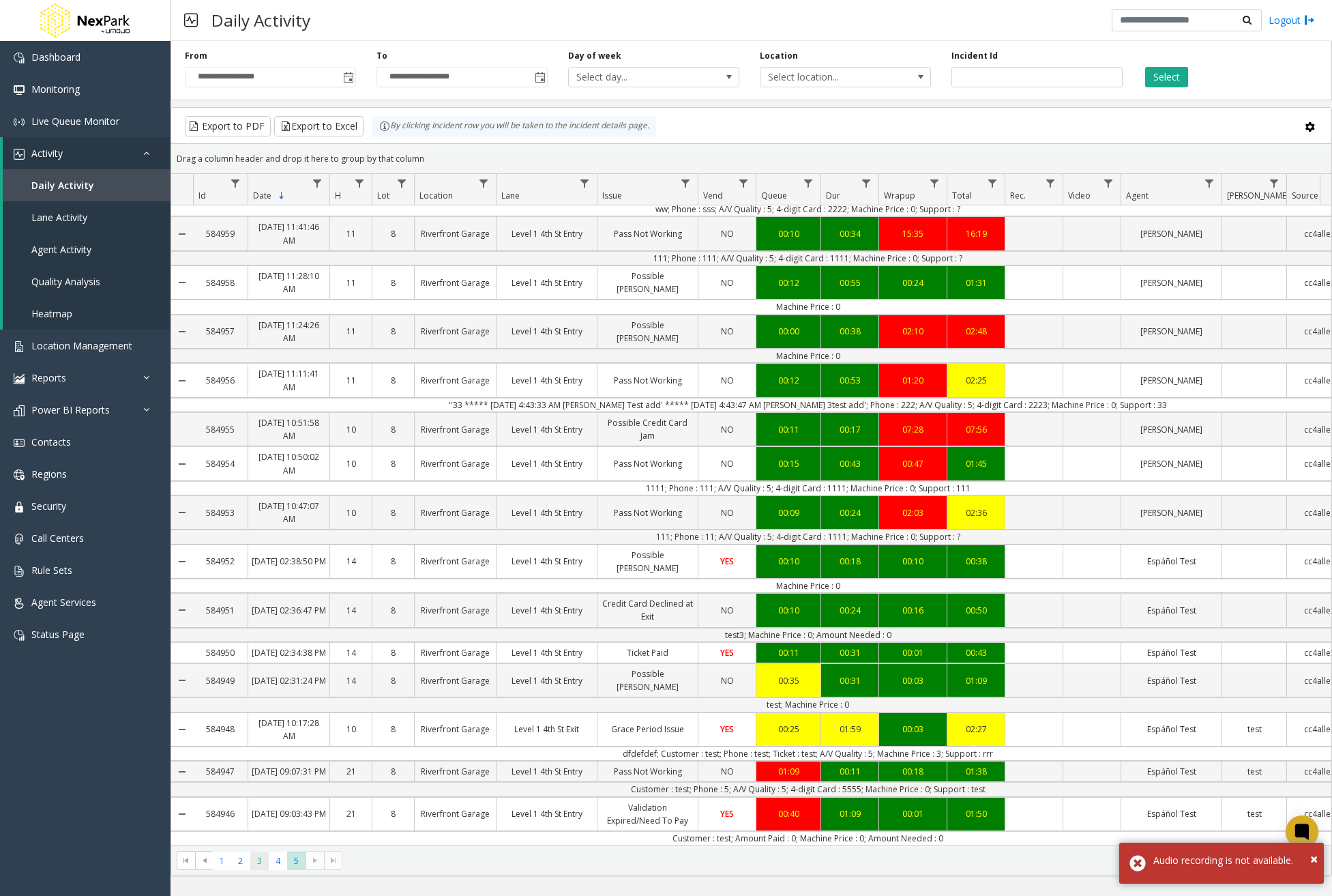
scroll to position [299, 0]
click at [277, 859] on span "4" at bounding box center [278, 860] width 18 height 18
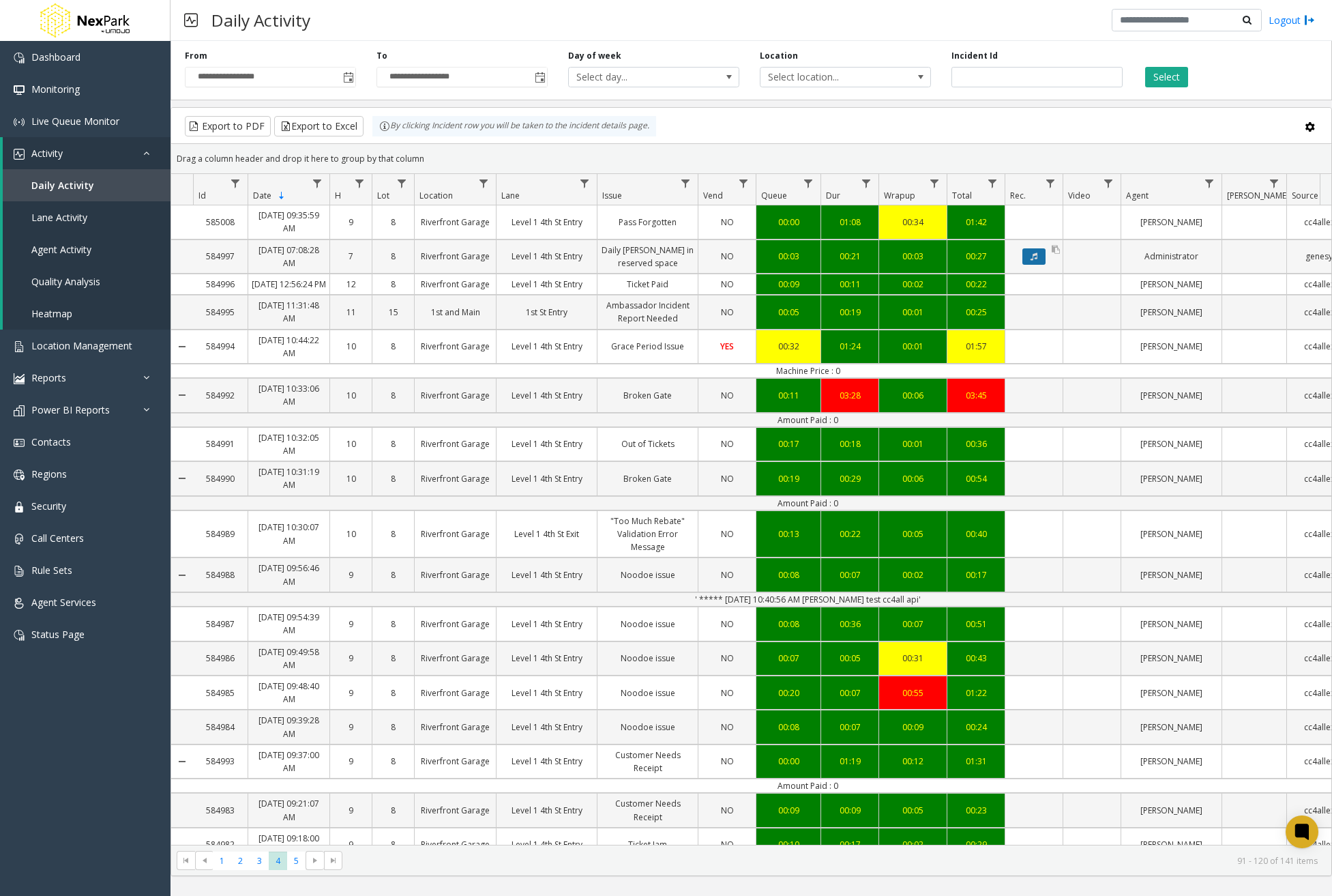
click at [1032, 262] on button "Data table" at bounding box center [1034, 257] width 23 height 17
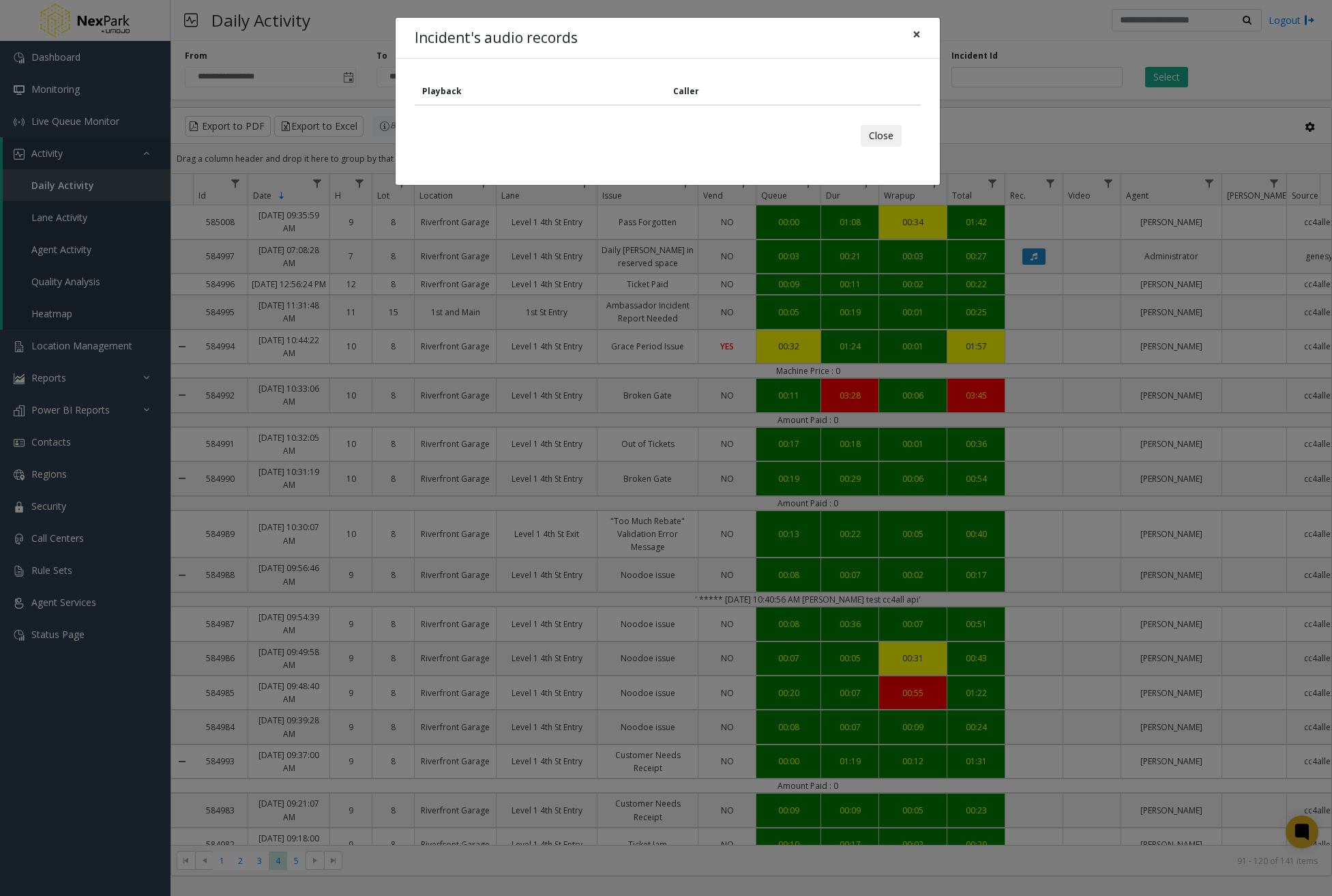
click at [918, 35] on span "×" at bounding box center [917, 34] width 8 height 19
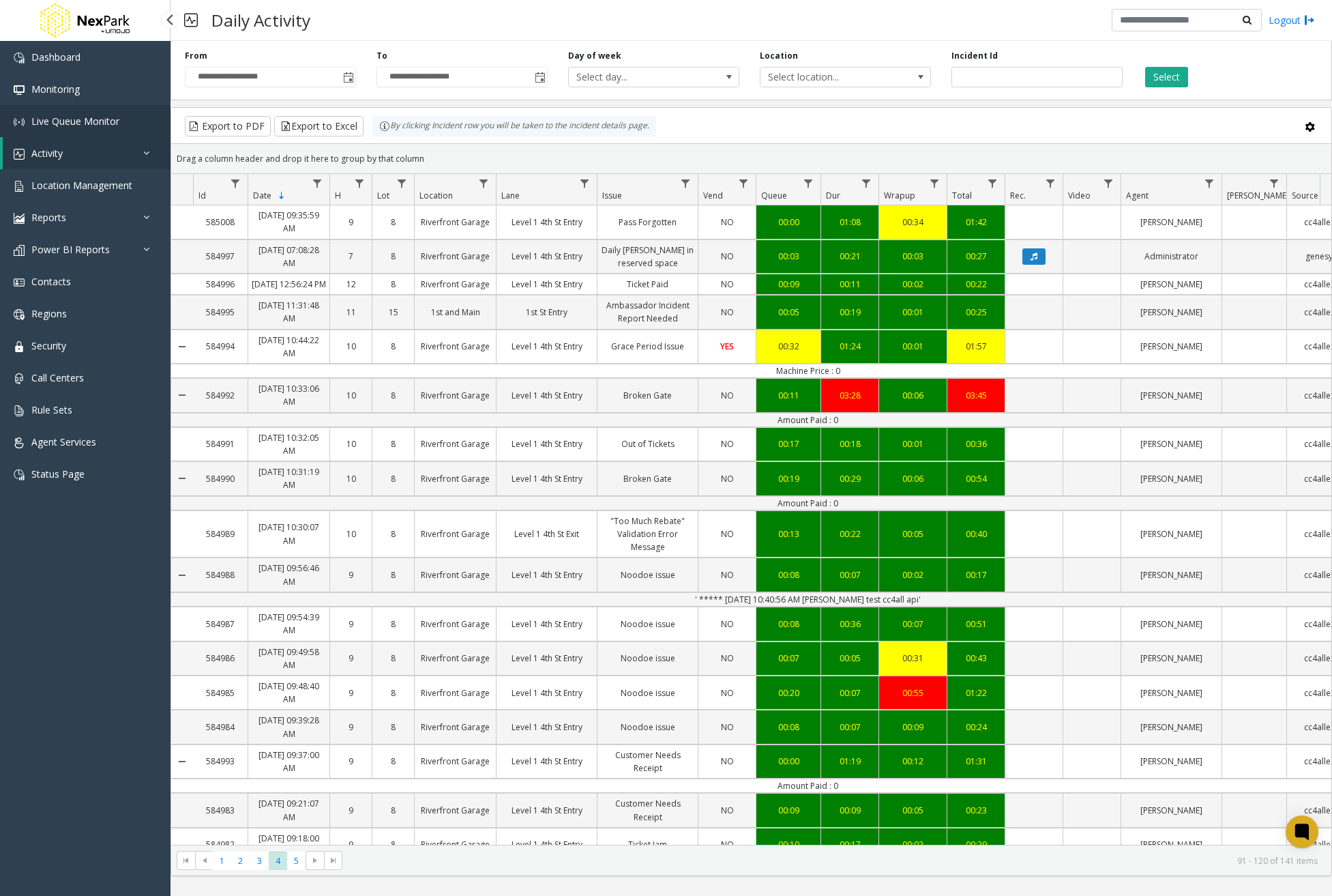
click at [78, 122] on span "Live Queue Monitor" at bounding box center [76, 121] width 88 height 13
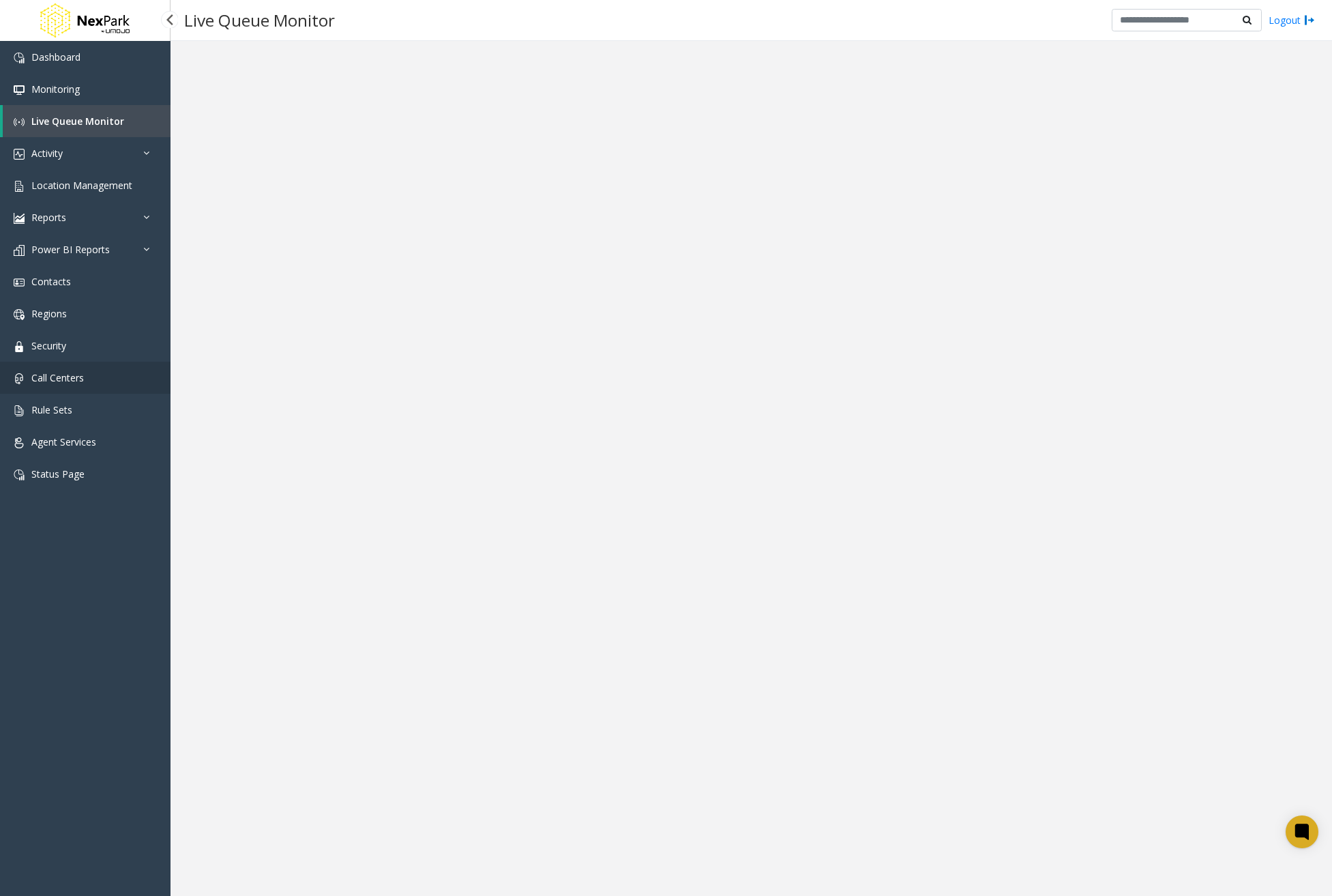
click at [82, 380] on span "Call Centers" at bounding box center [57, 378] width 52 height 13
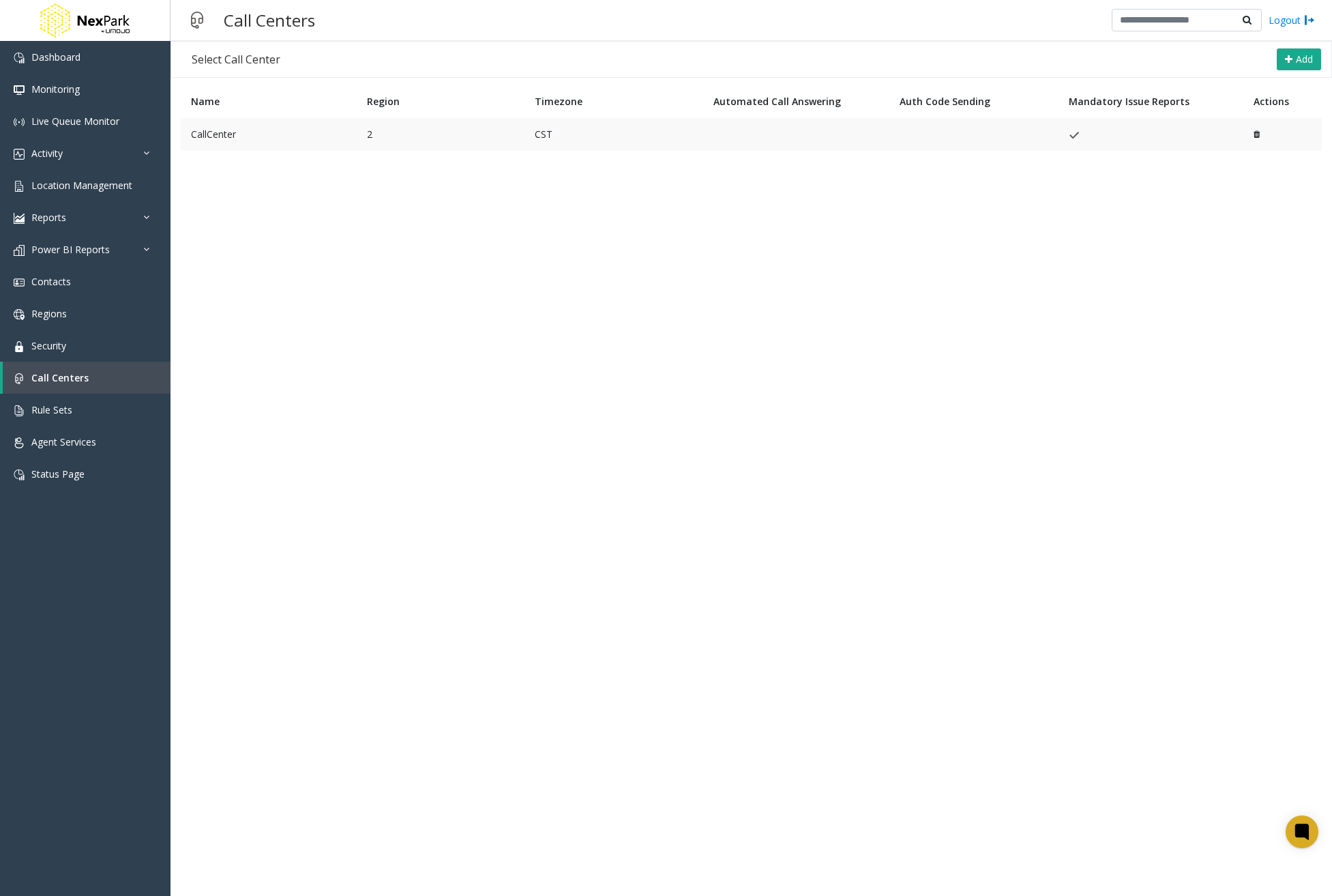
click at [231, 132] on td "CallCenter" at bounding box center [269, 134] width 176 height 32
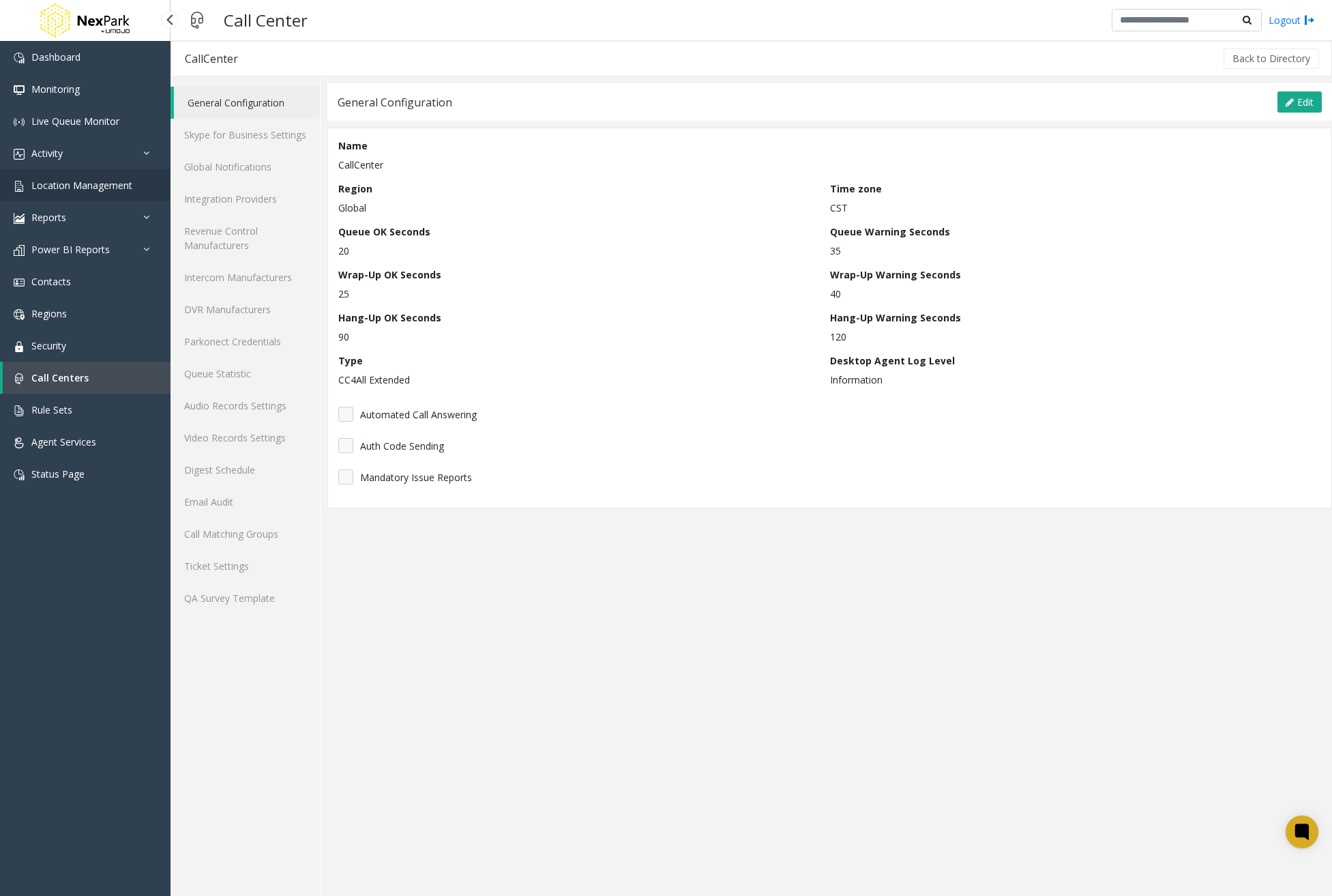
click at [82, 179] on span "Location Management" at bounding box center [82, 185] width 101 height 13
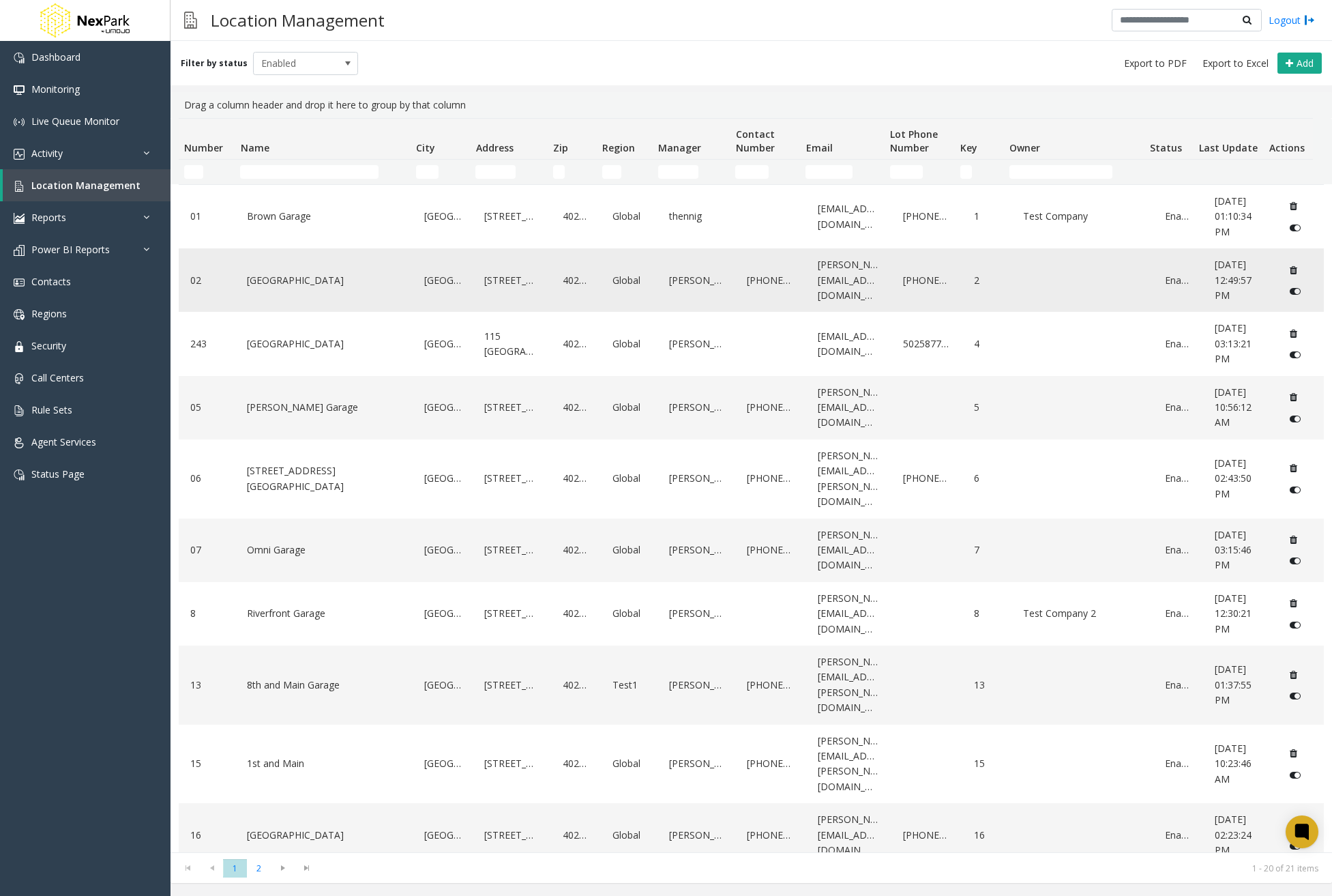
click at [277, 287] on link "5th Street Garage" at bounding box center [324, 280] width 161 height 22
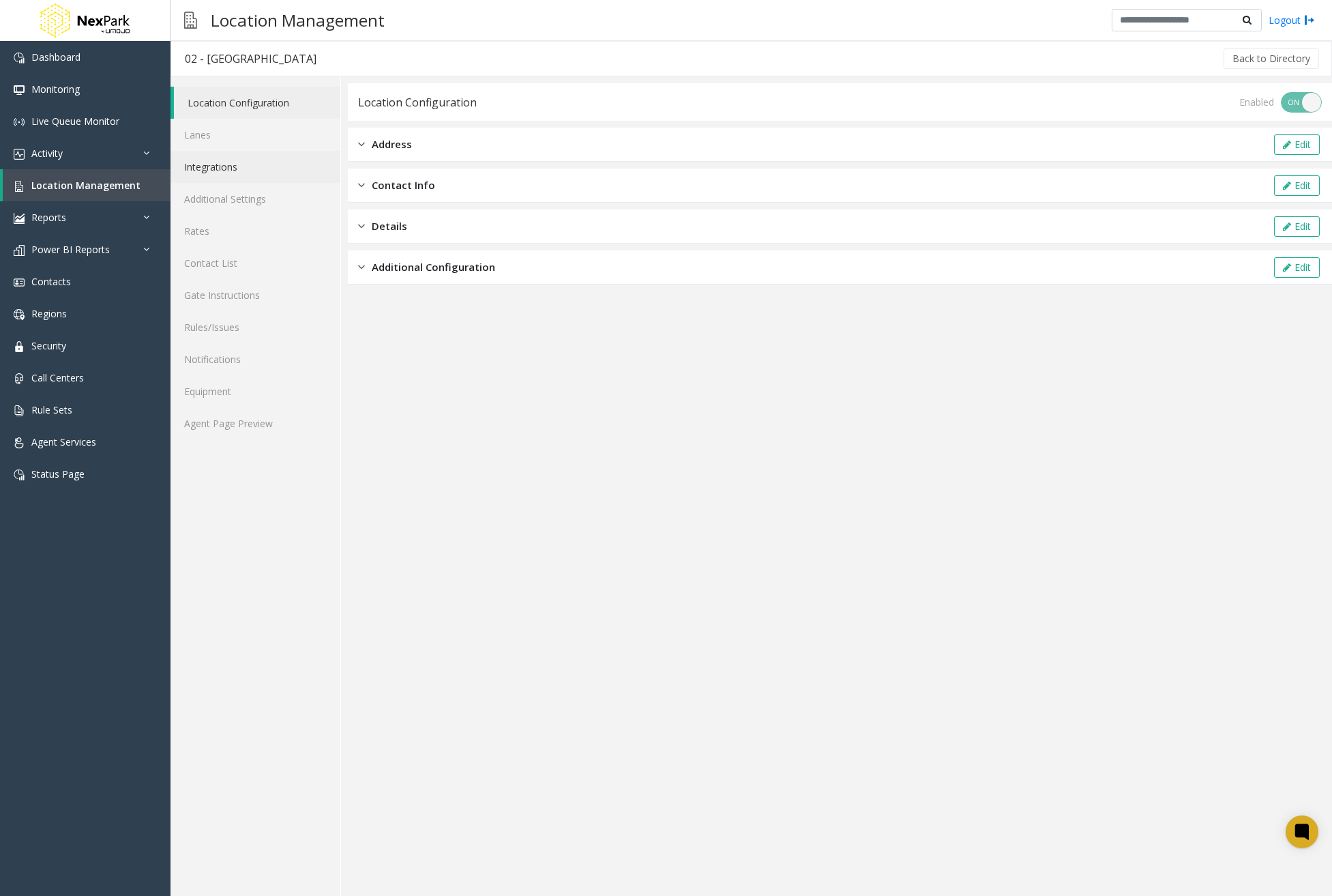
click at [215, 170] on link "Integrations" at bounding box center [255, 167] width 170 height 32
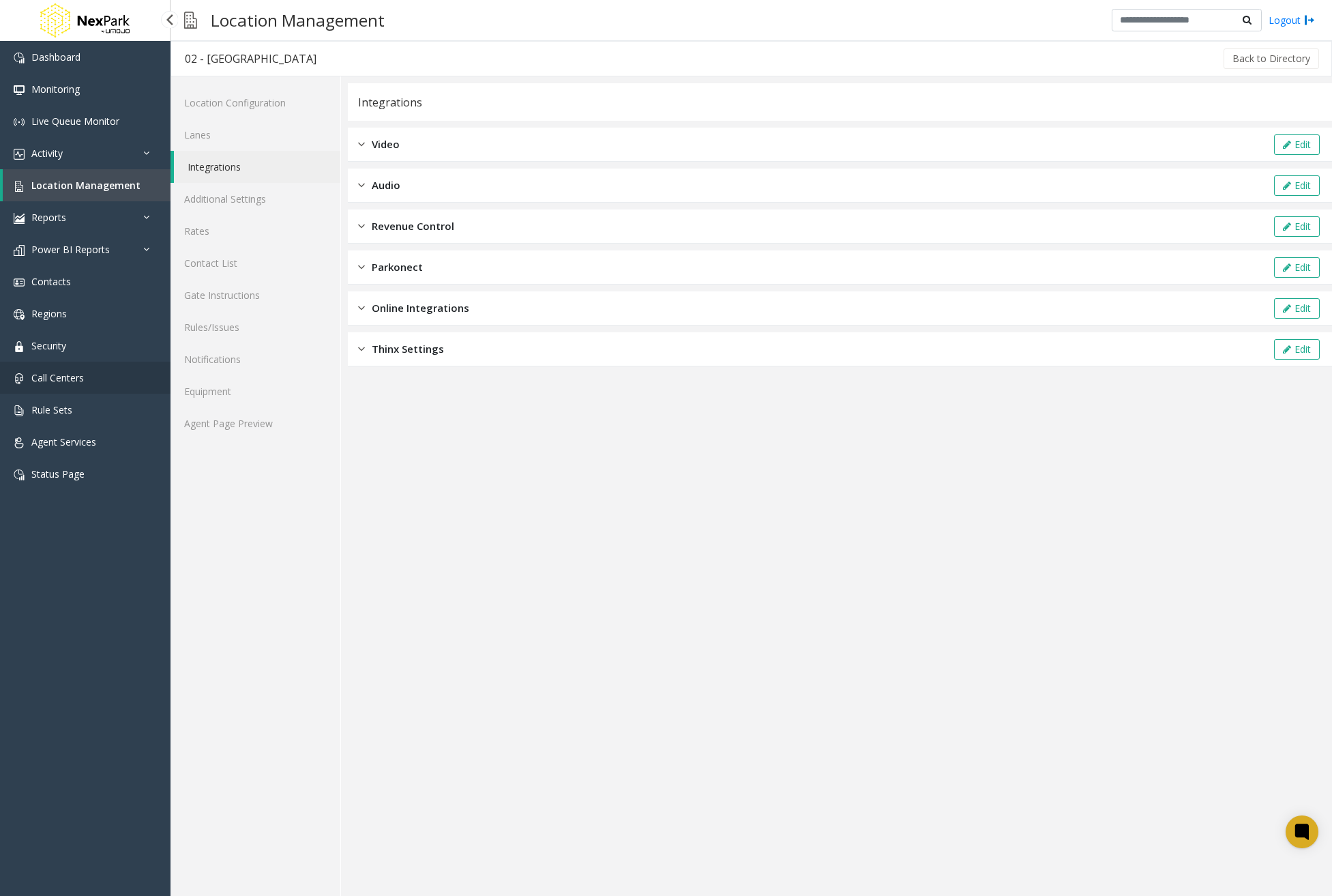
click at [90, 376] on link "Call Centers" at bounding box center [85, 377] width 170 height 32
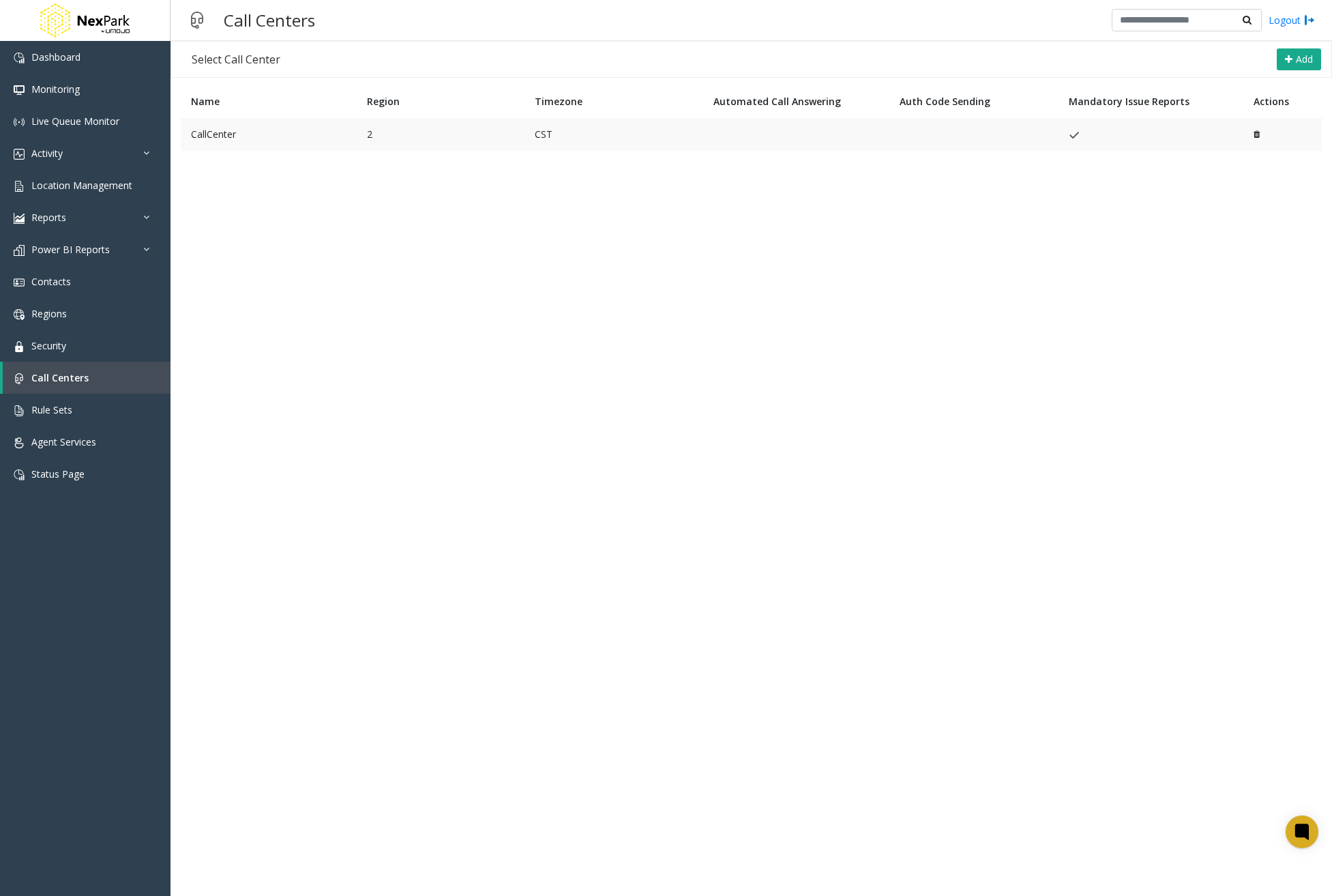
click at [289, 118] on td "CallCenter" at bounding box center [269, 134] width 176 height 32
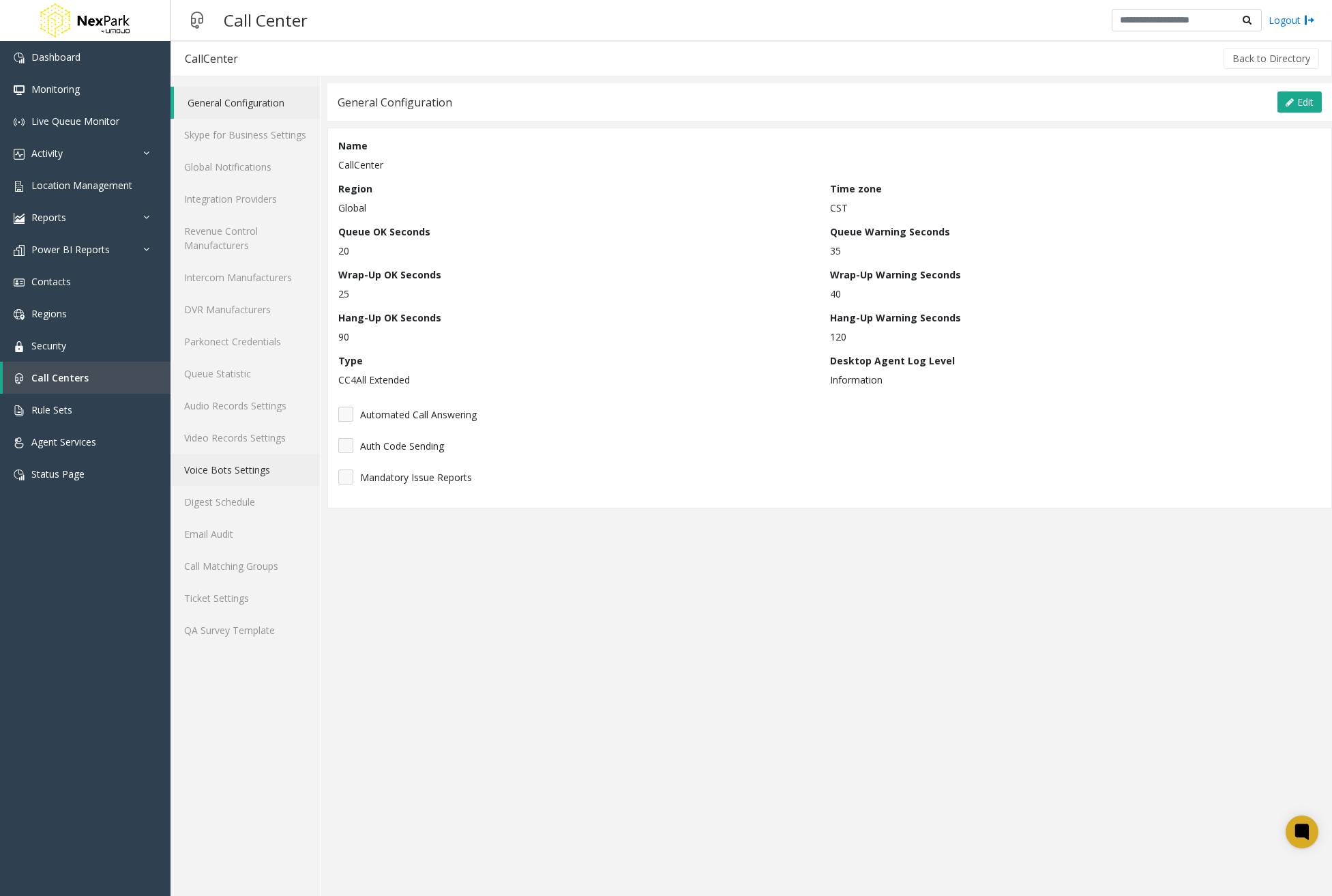
click at [240, 484] on link "Voice Bots Settings" at bounding box center [245, 469] width 149 height 32
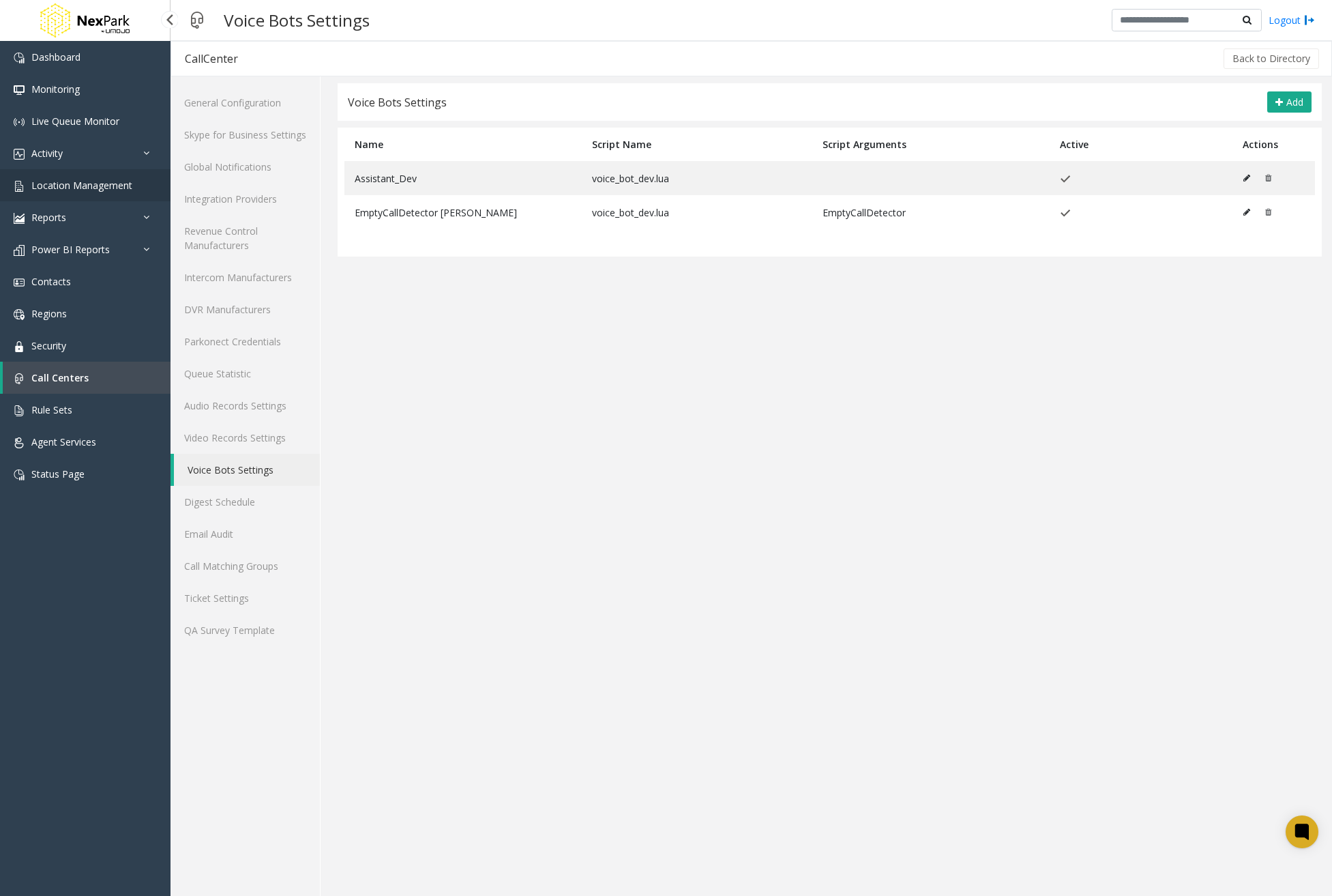
click at [109, 182] on span "Location Management" at bounding box center [82, 185] width 101 height 13
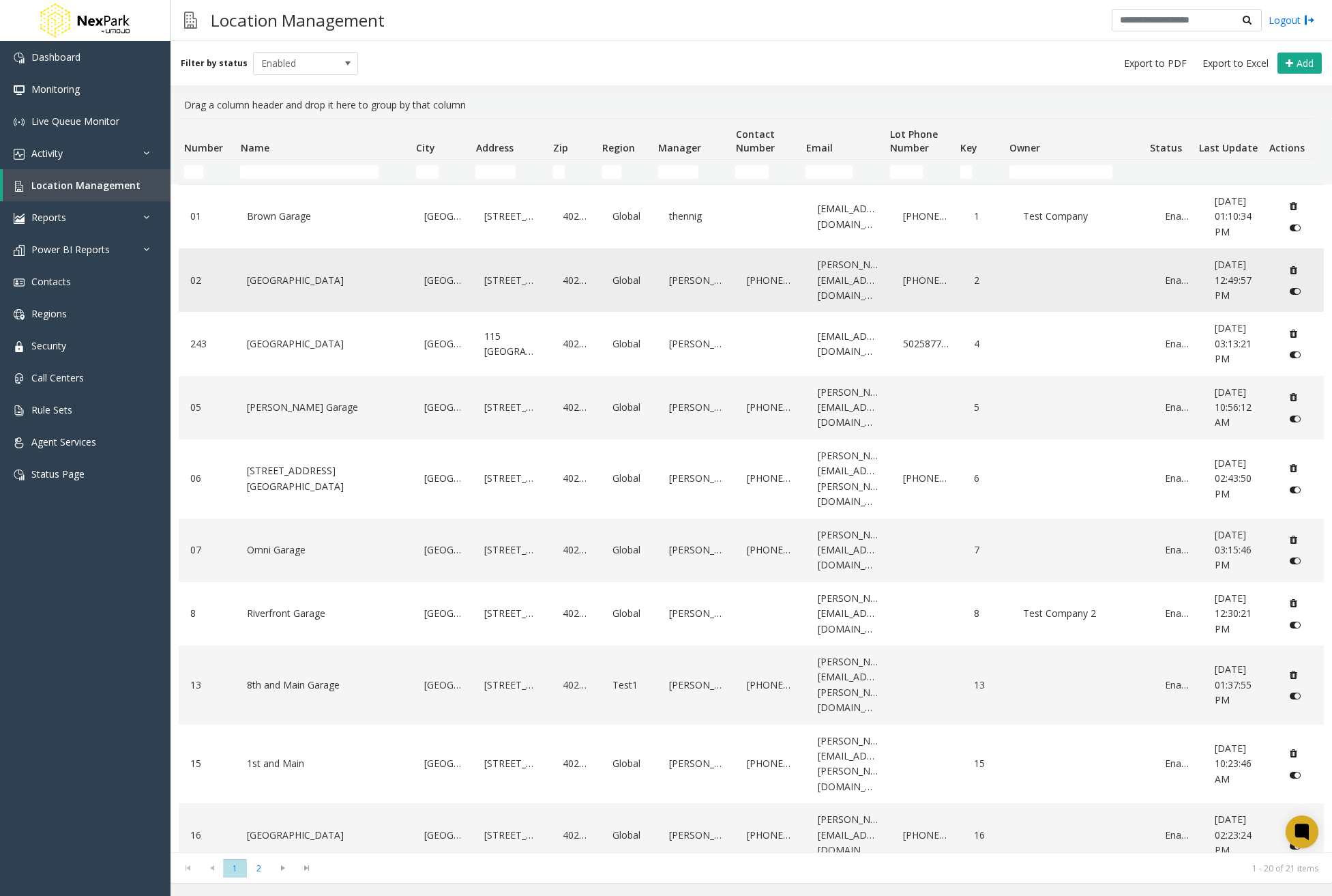
click at [288, 299] on div "5th Street Garage" at bounding box center [324, 280] width 161 height 52
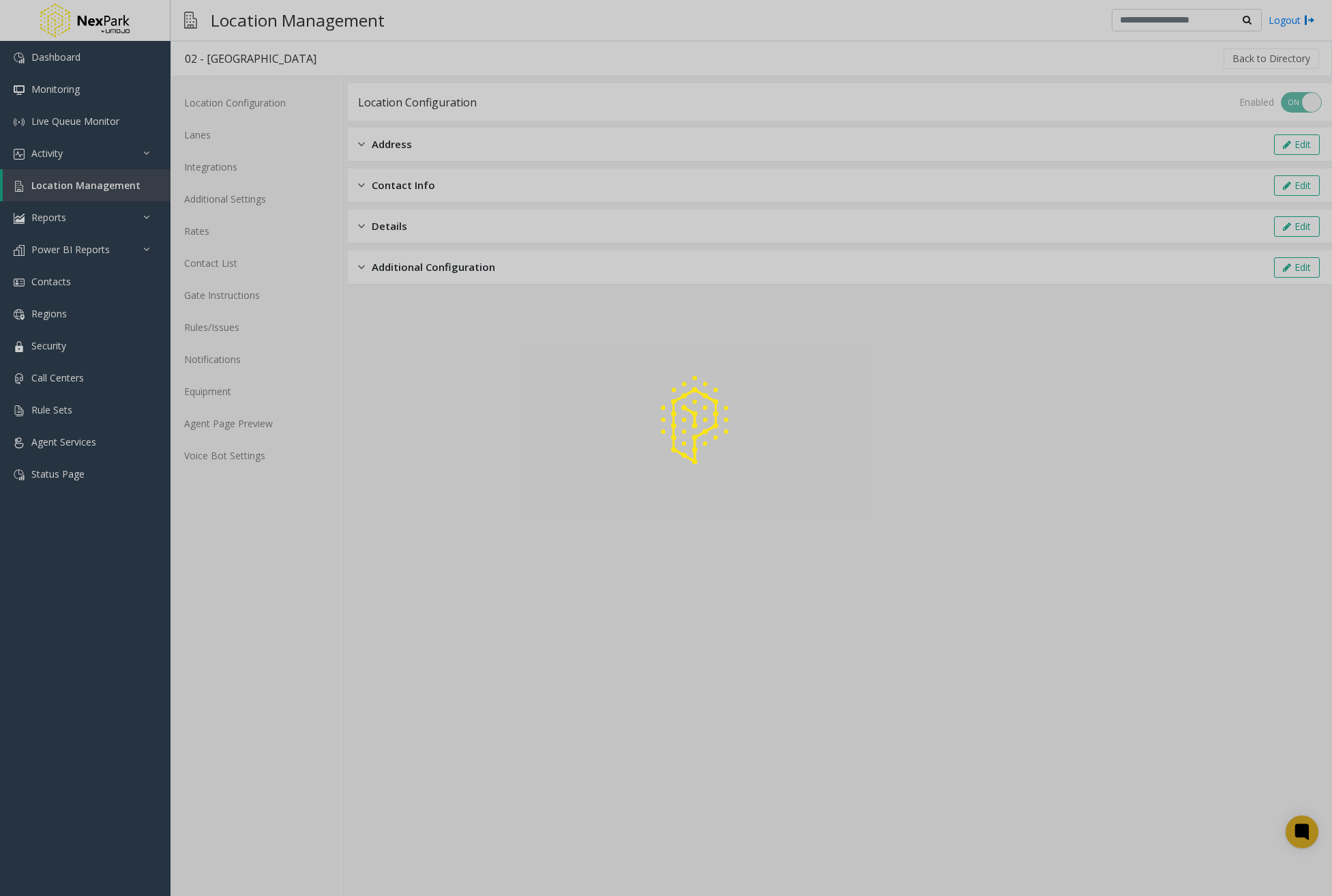
click at [235, 169] on div at bounding box center [666, 448] width 1332 height 896
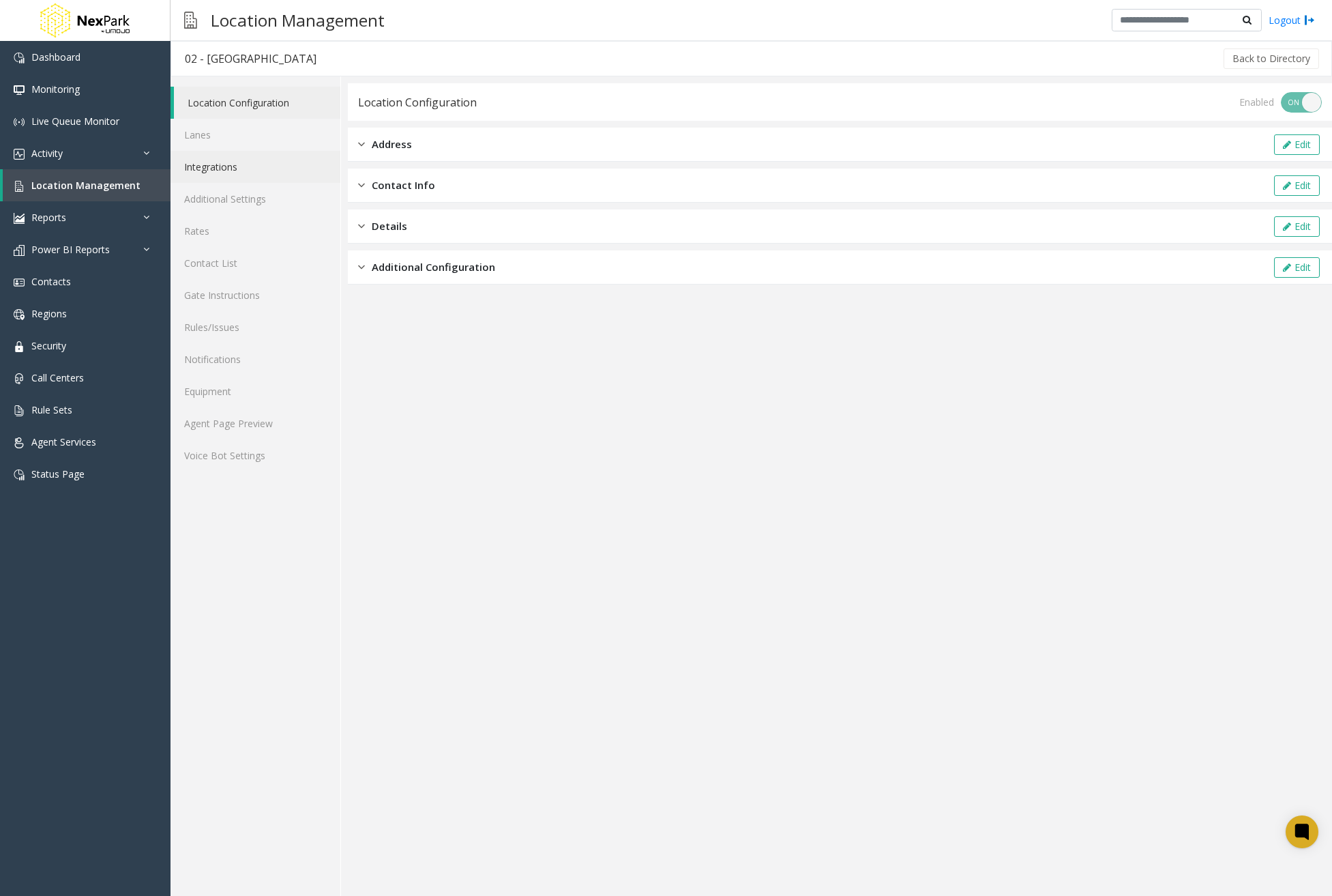
click at [279, 167] on link "Integrations" at bounding box center [255, 167] width 170 height 32
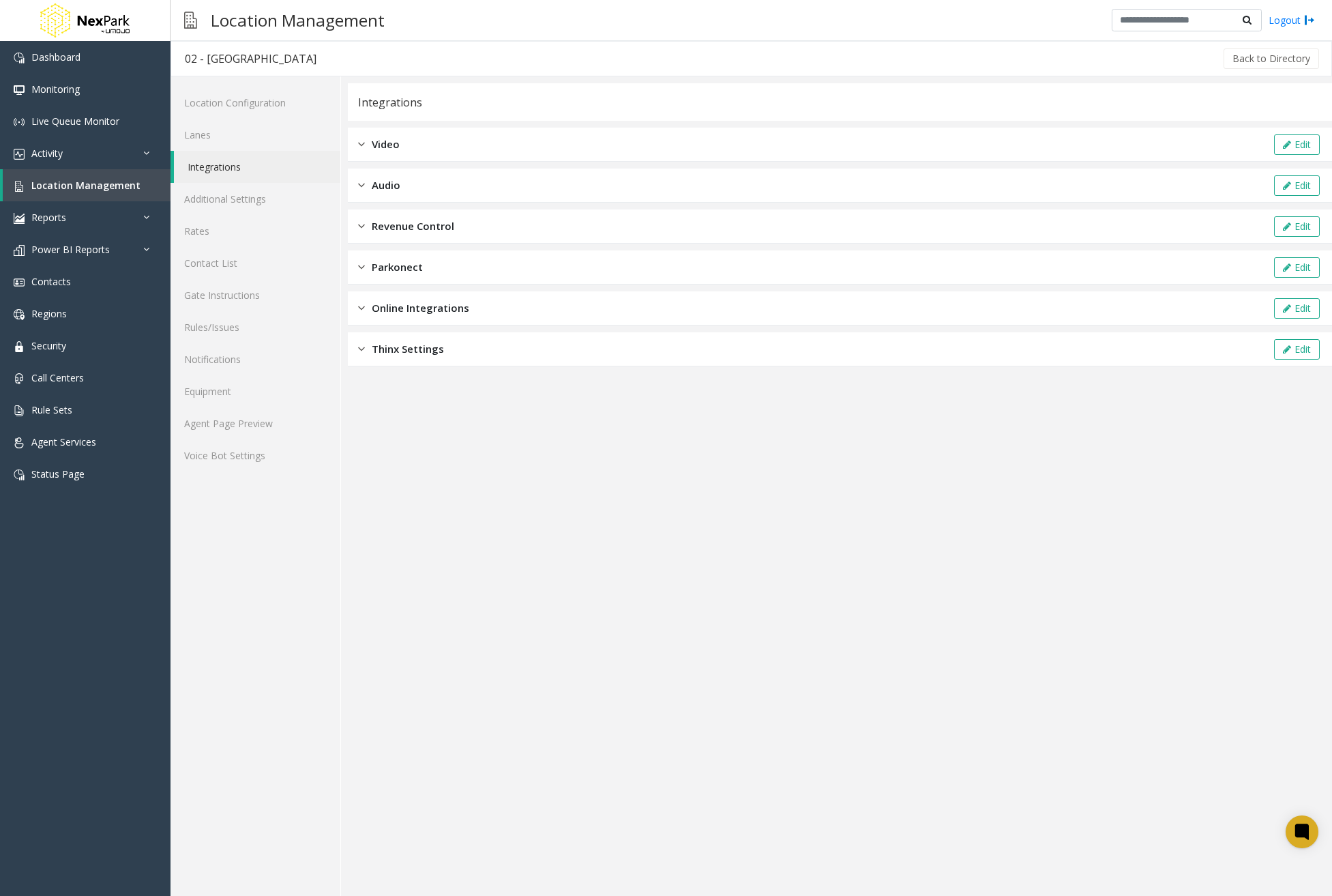
click at [445, 305] on span "Online Integrations" at bounding box center [420, 307] width 97 height 16
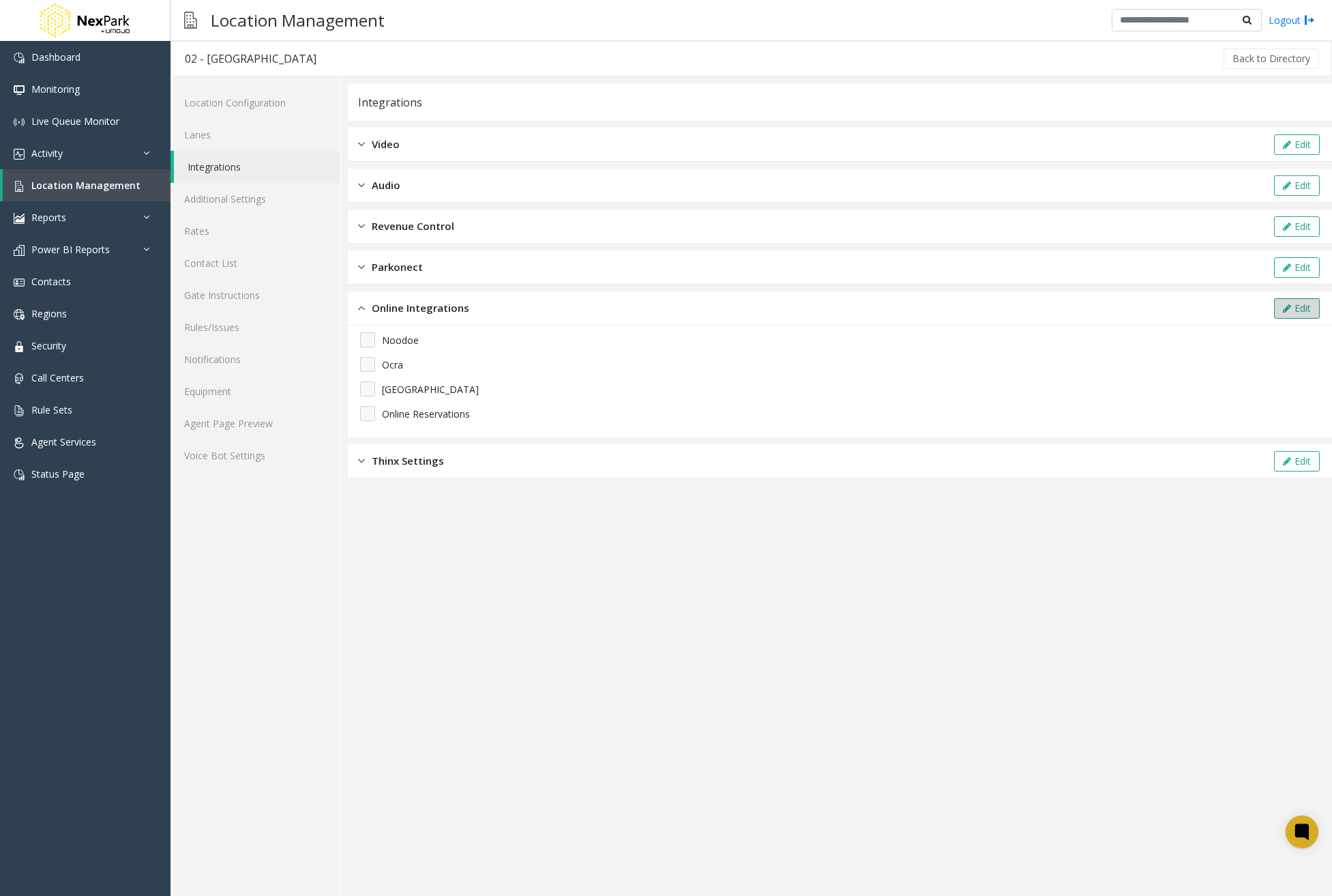
click at [1307, 310] on button "Edit" at bounding box center [1296, 308] width 46 height 21
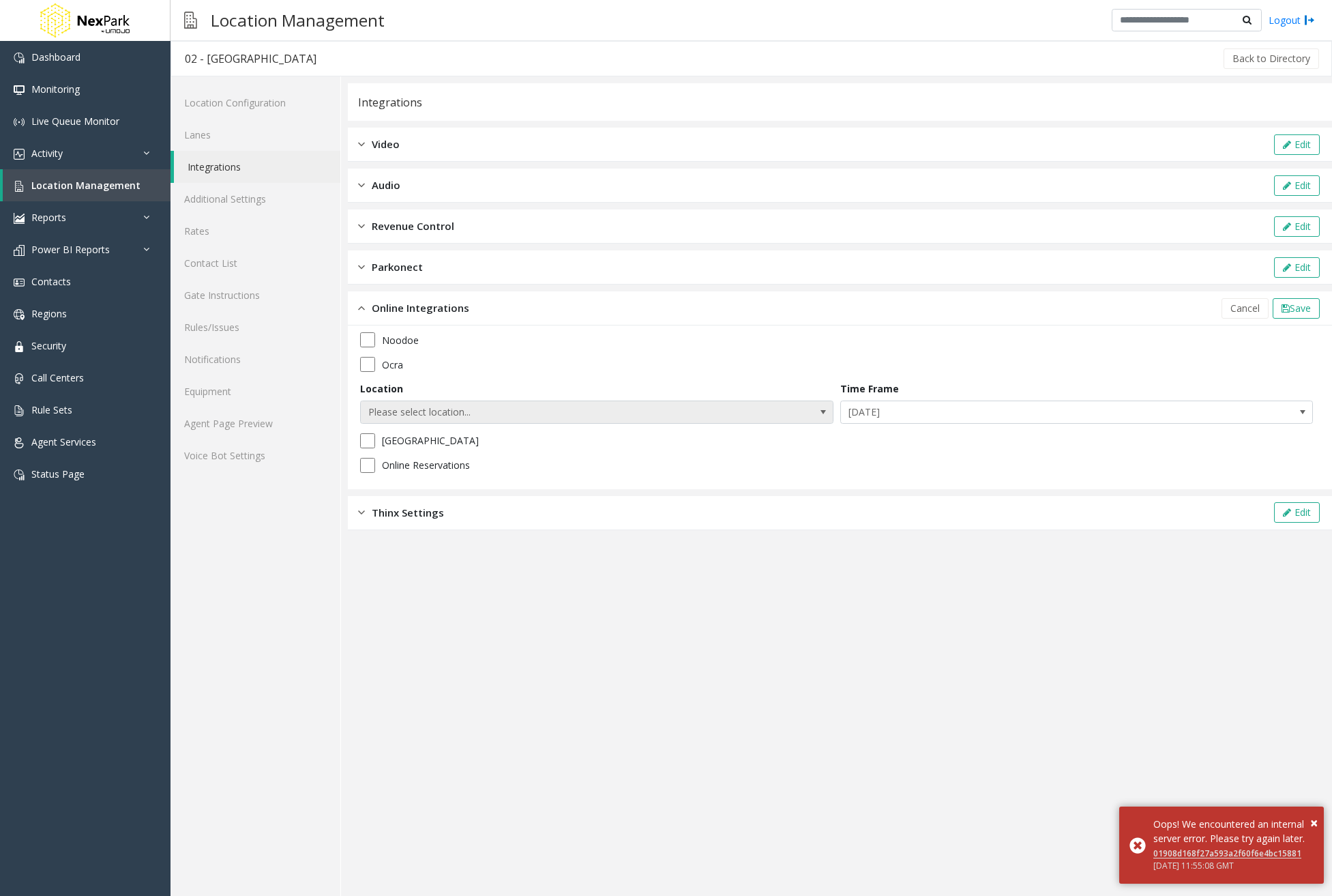
click at [824, 414] on span "NO DATA FOUND" at bounding box center [823, 412] width 11 height 11
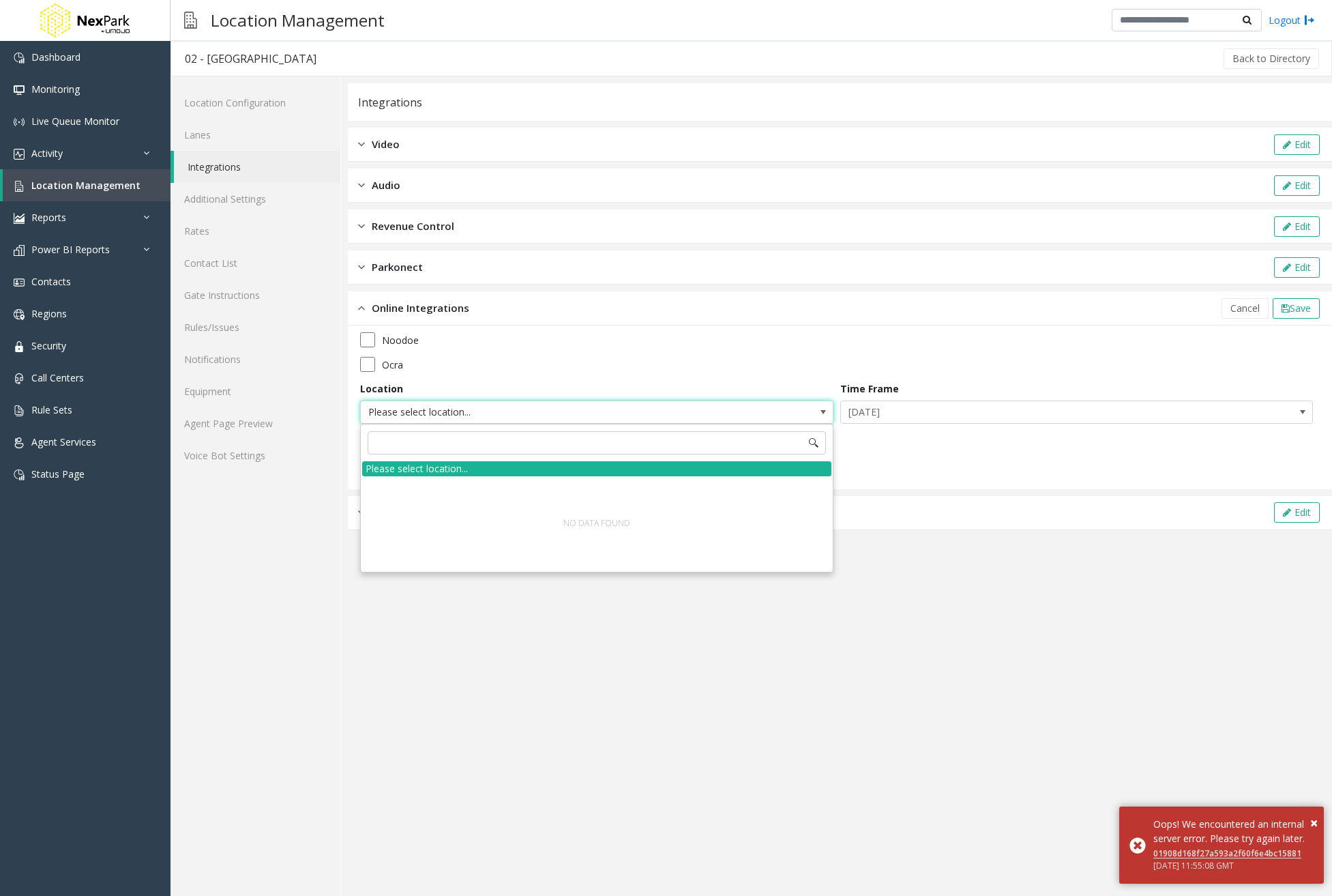
click at [824, 414] on span "NO DATA FOUND" at bounding box center [823, 412] width 11 height 11
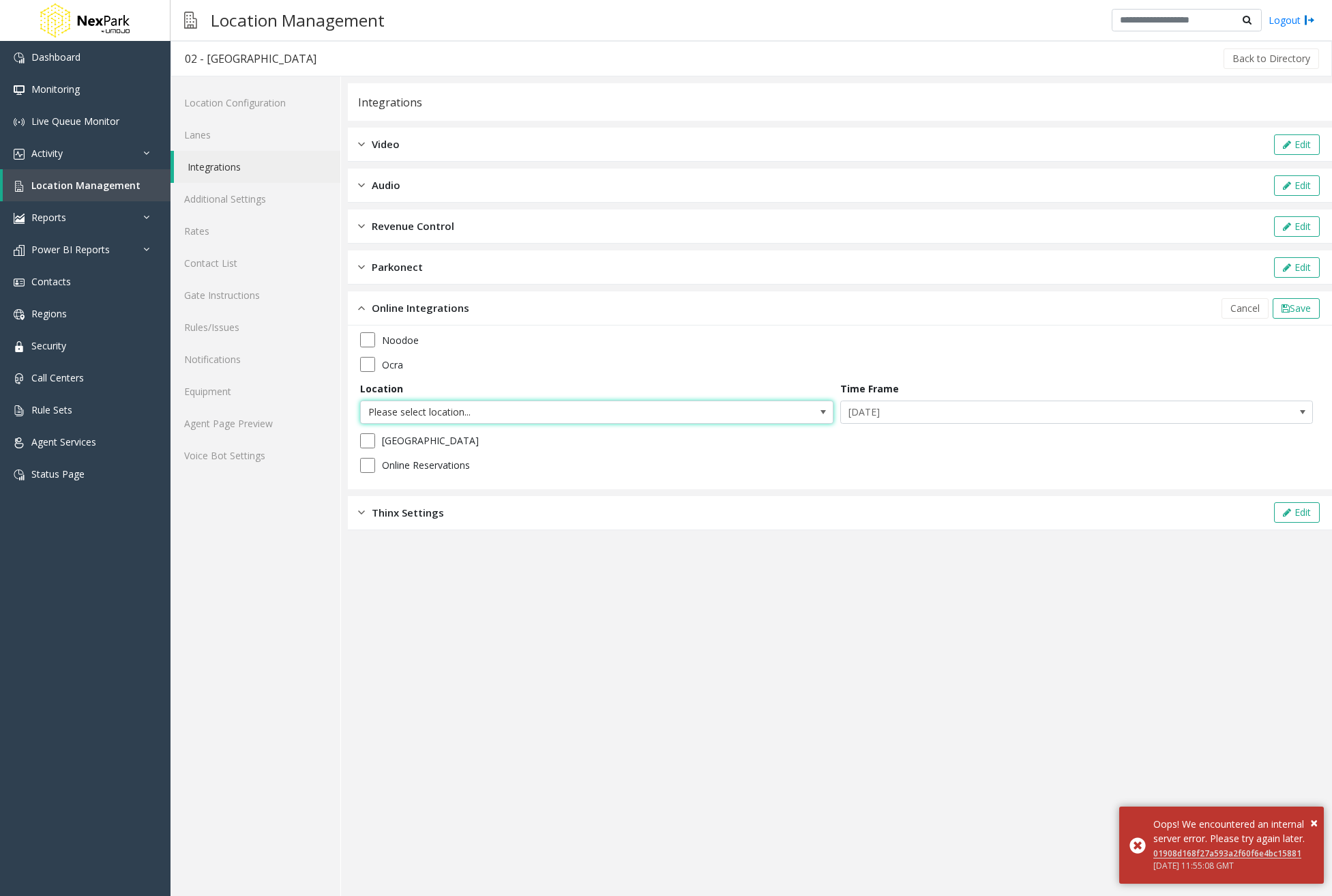
click at [824, 414] on span "NO DATA FOUND" at bounding box center [823, 412] width 11 height 11
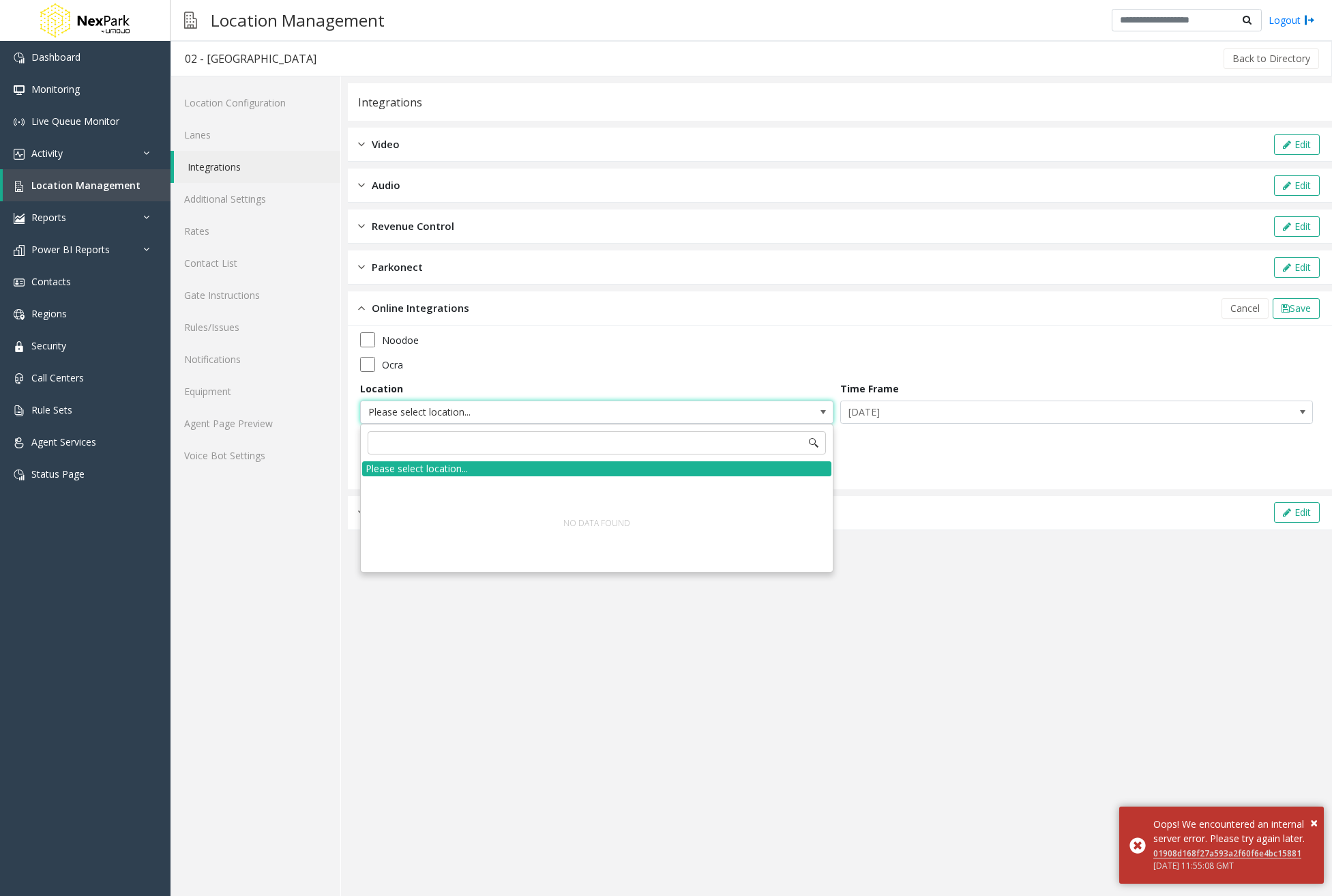
click at [1020, 453] on div "Noodoe Ocra Location Please select location... Time Frame Today Paris Online Re…" at bounding box center [840, 407] width 960 height 150
